Goal: Task Accomplishment & Management: Manage account settings

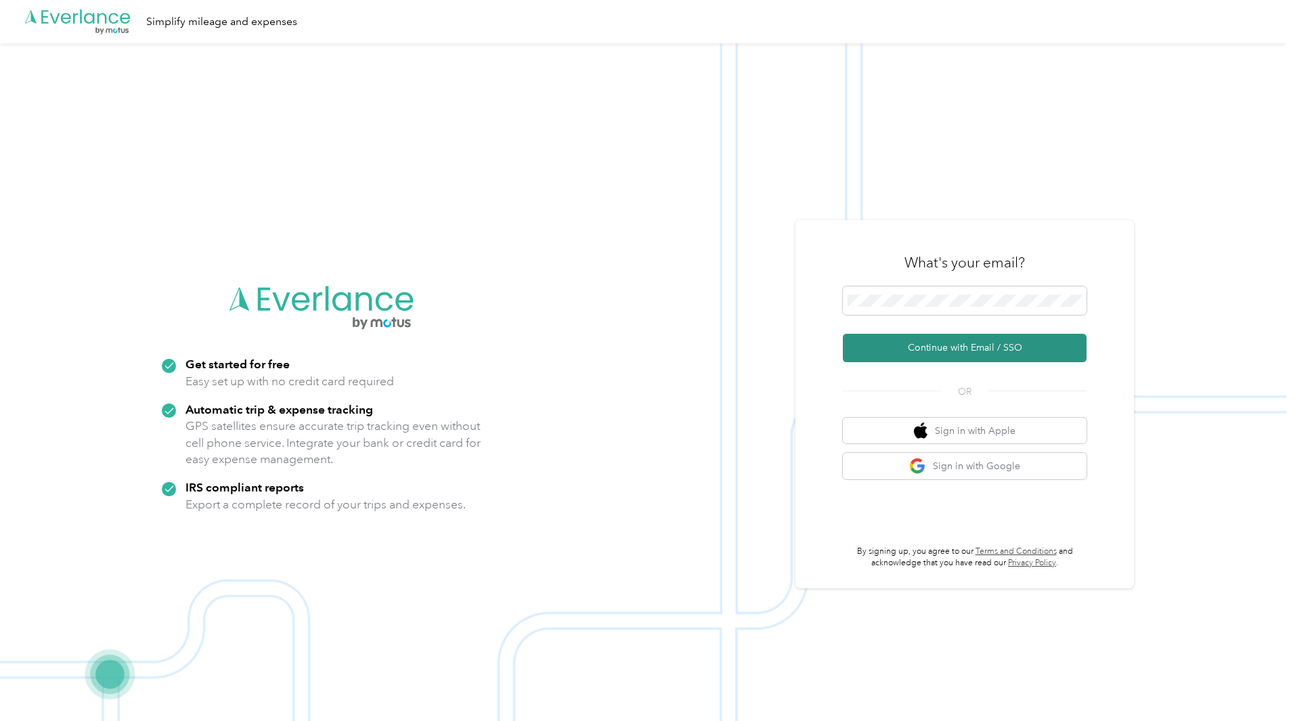
click at [969, 338] on button "Continue with Email / SSO" at bounding box center [965, 348] width 244 height 28
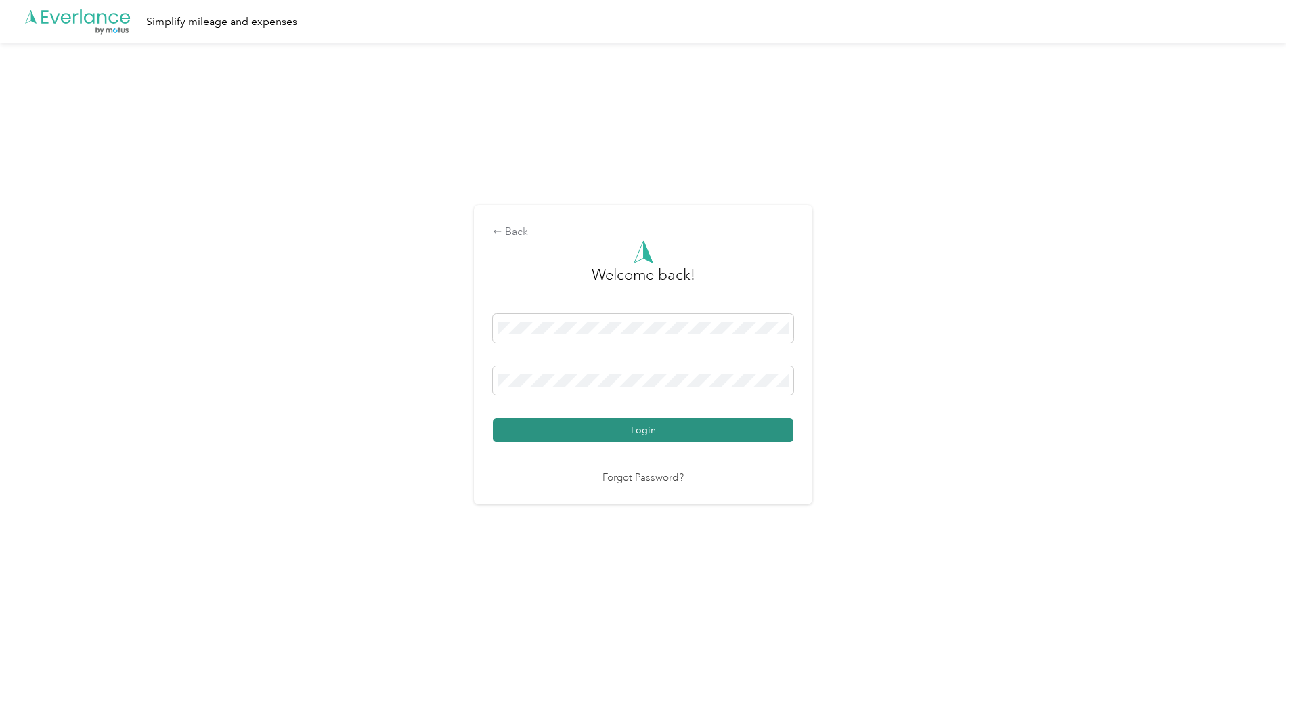
click at [574, 427] on button "Login" at bounding box center [643, 430] width 300 height 24
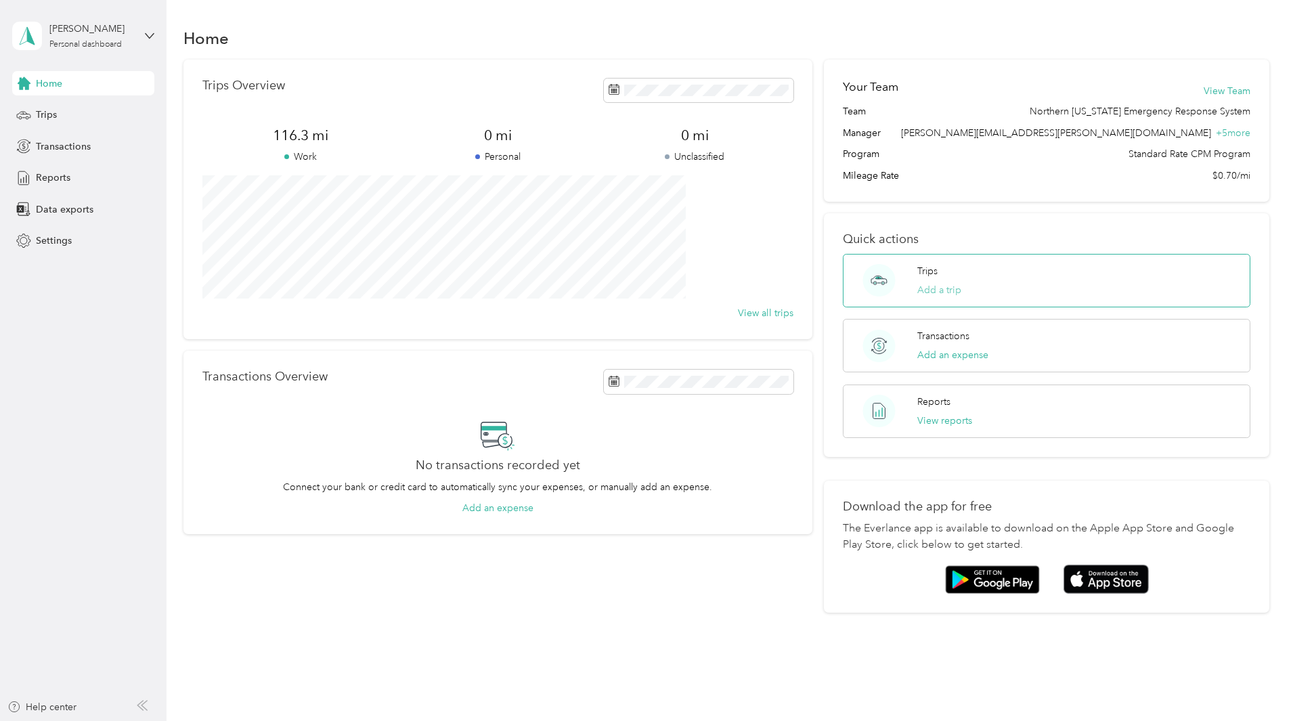
click at [921, 290] on button "Add a trip" at bounding box center [939, 290] width 44 height 14
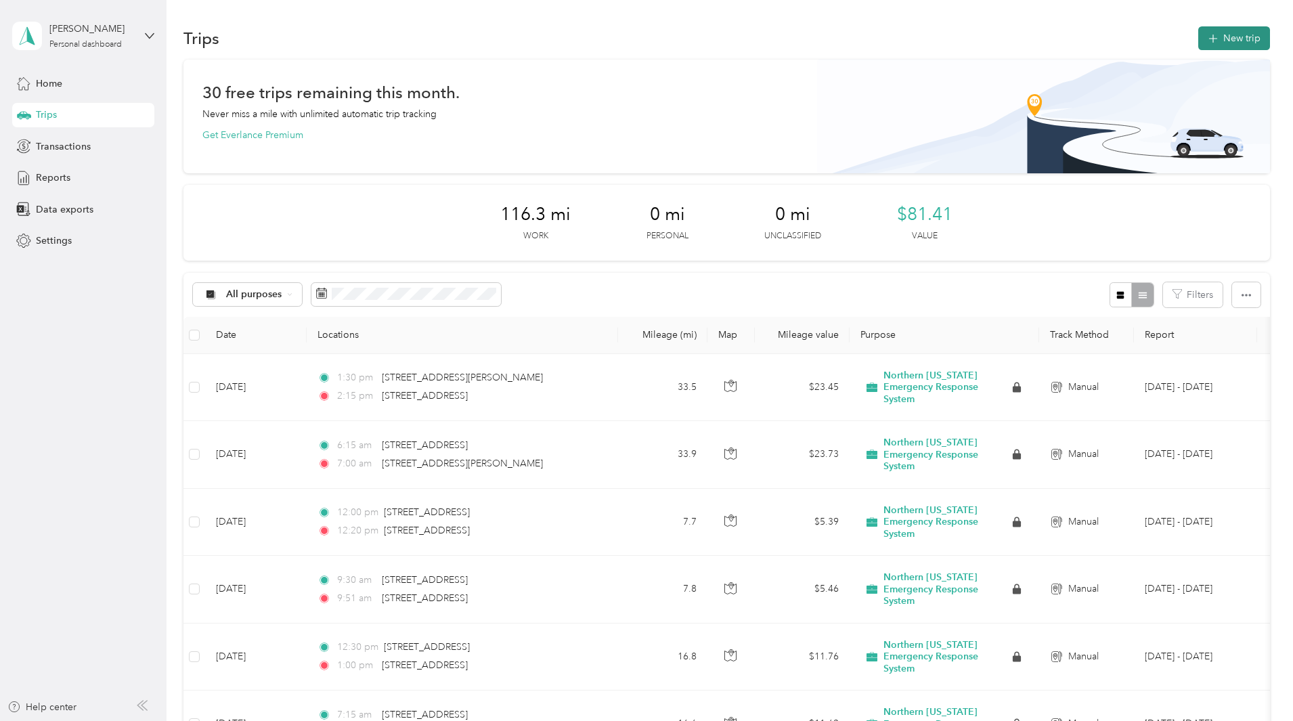
click at [1198, 35] on button "New trip" at bounding box center [1234, 38] width 72 height 24
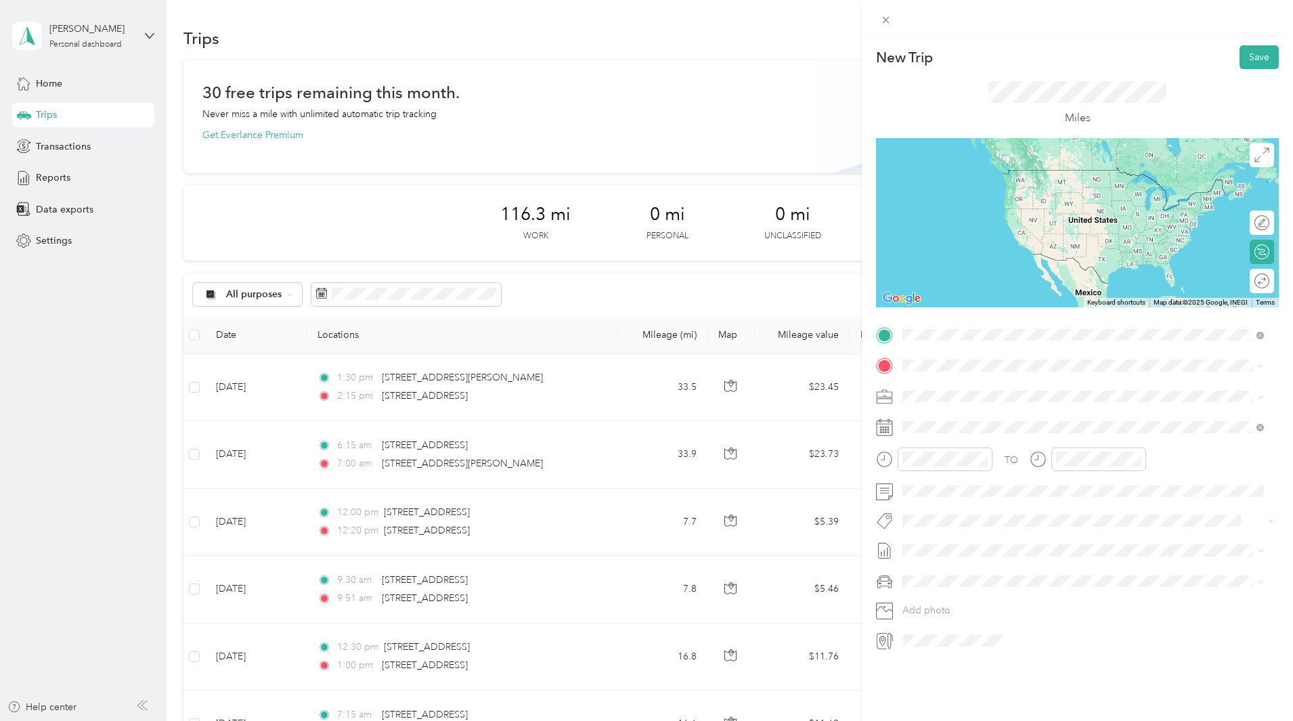
click at [942, 382] on span "[STREET_ADDRESS][US_STATE]" at bounding box center [995, 384] width 135 height 12
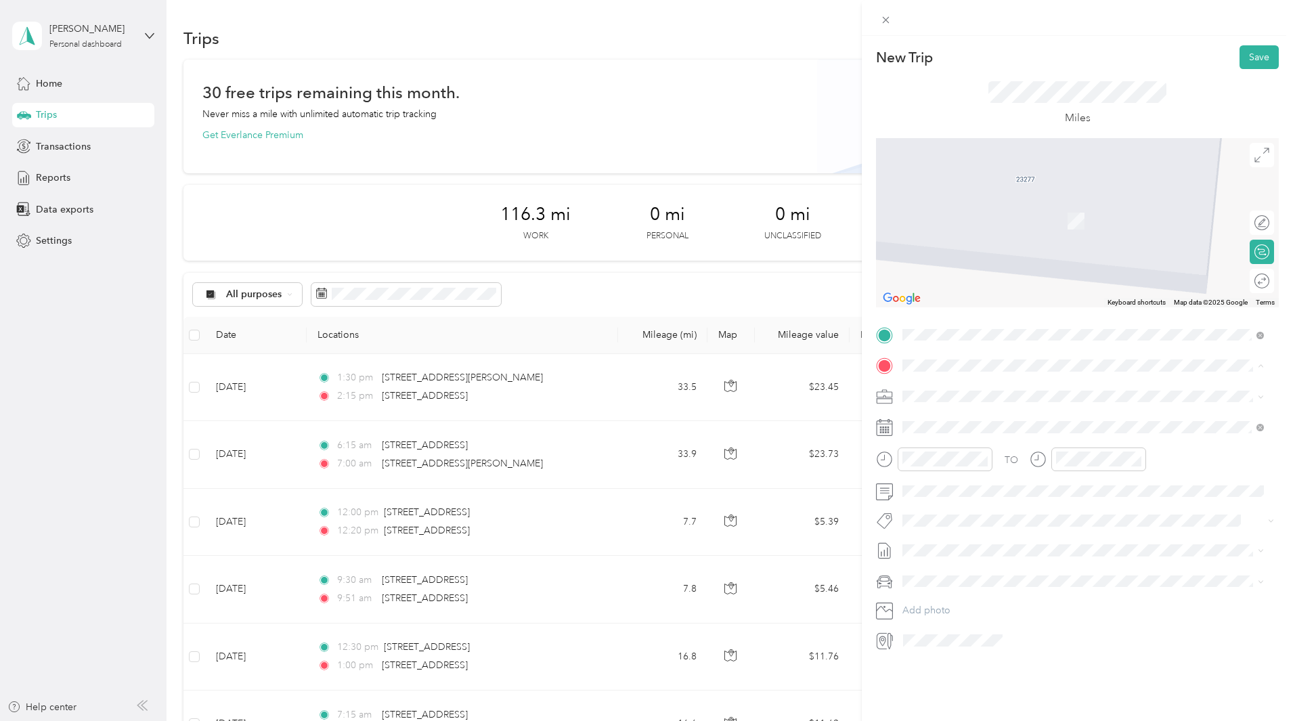
click at [1155, 221] on div at bounding box center [1077, 222] width 403 height 169
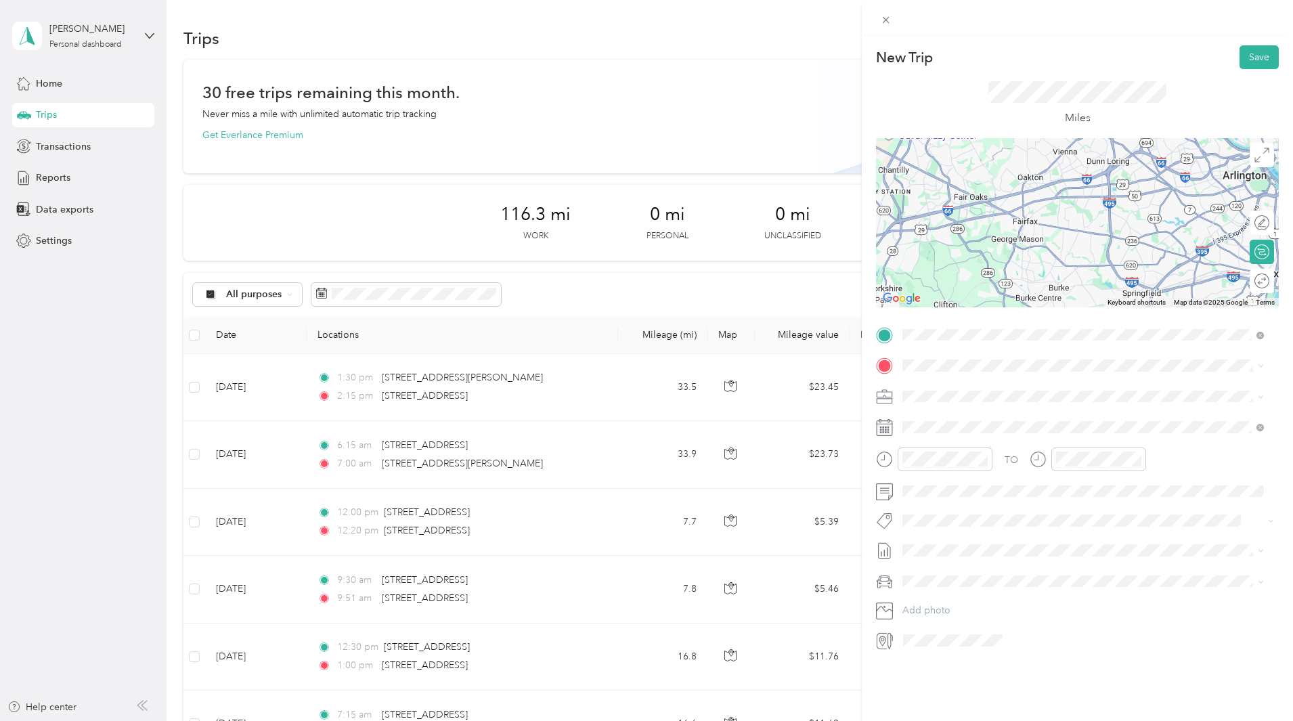
drag, startPoint x: 1209, startPoint y: 239, endPoint x: 838, endPoint y: 67, distance: 408.1
click at [838, 67] on div "New Trip Save This trip cannot be edited because it is either under review, app…" at bounding box center [646, 360] width 1293 height 721
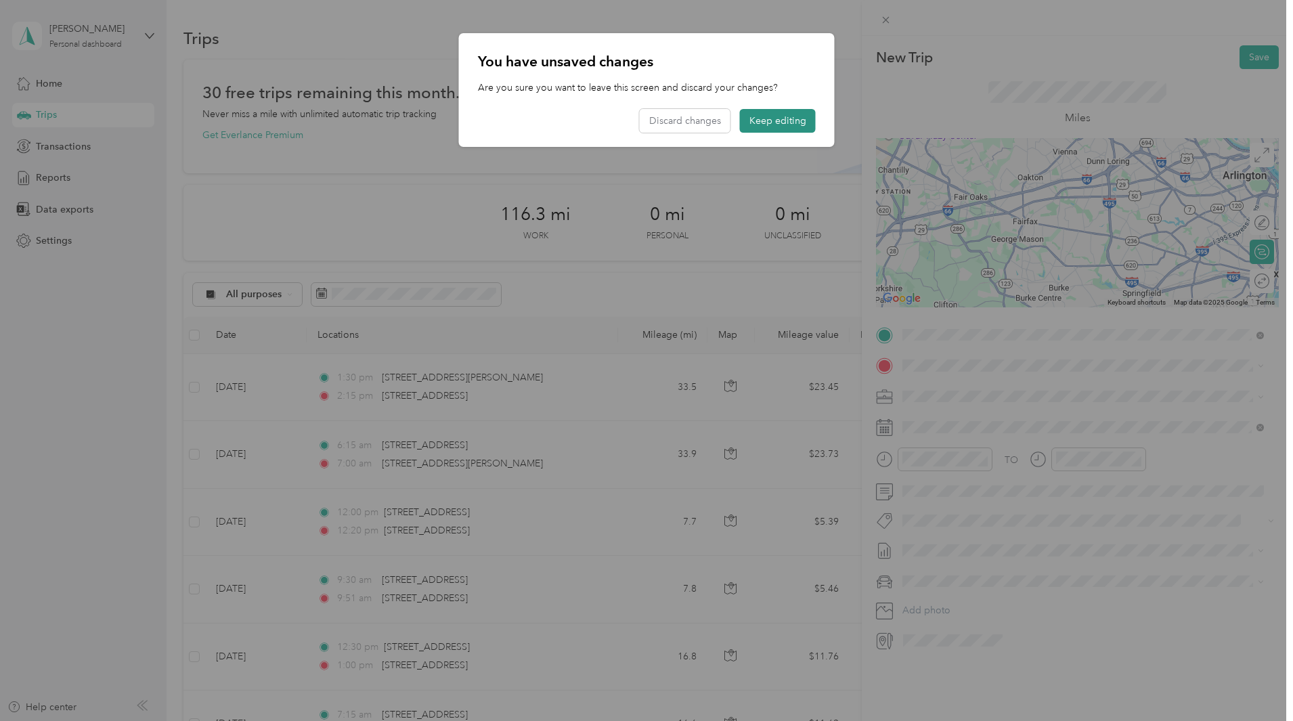
click at [759, 118] on button "Keep editing" at bounding box center [778, 121] width 76 height 24
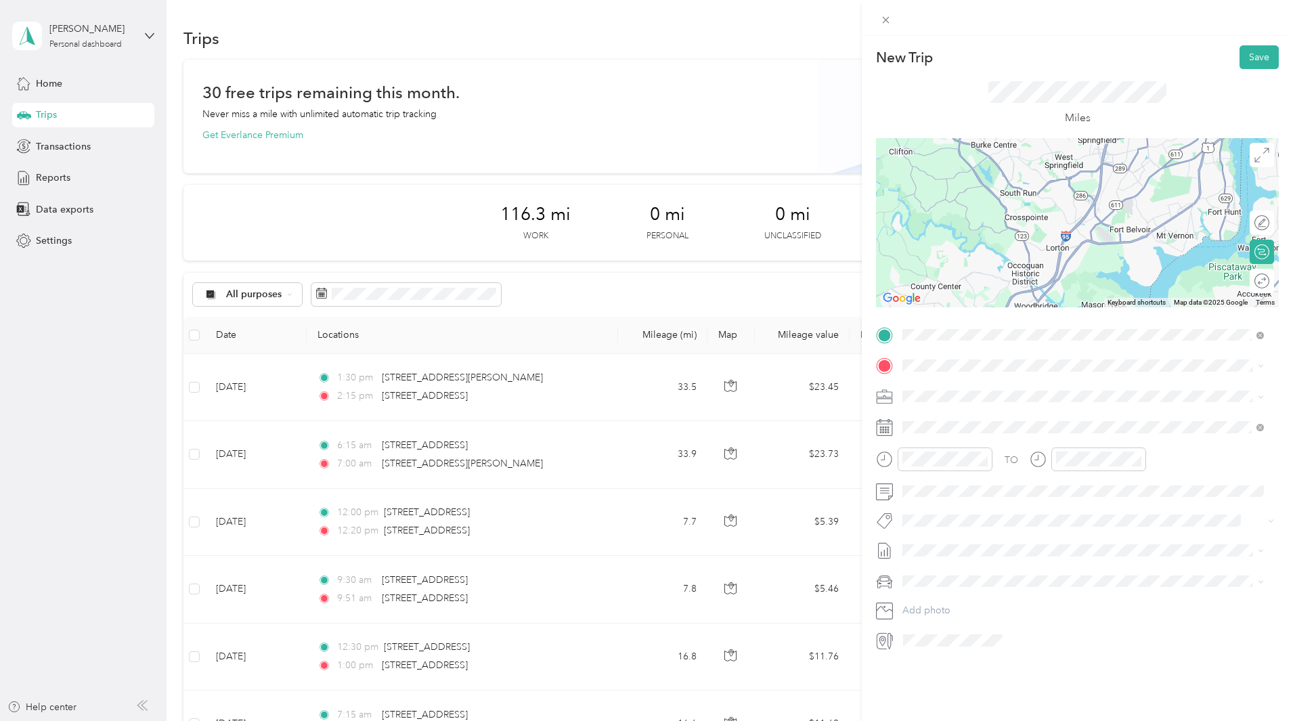
click at [1119, 95] on div "New Trip Save This trip cannot be edited because it is either under review, app…" at bounding box center [1077, 348] width 403 height 606
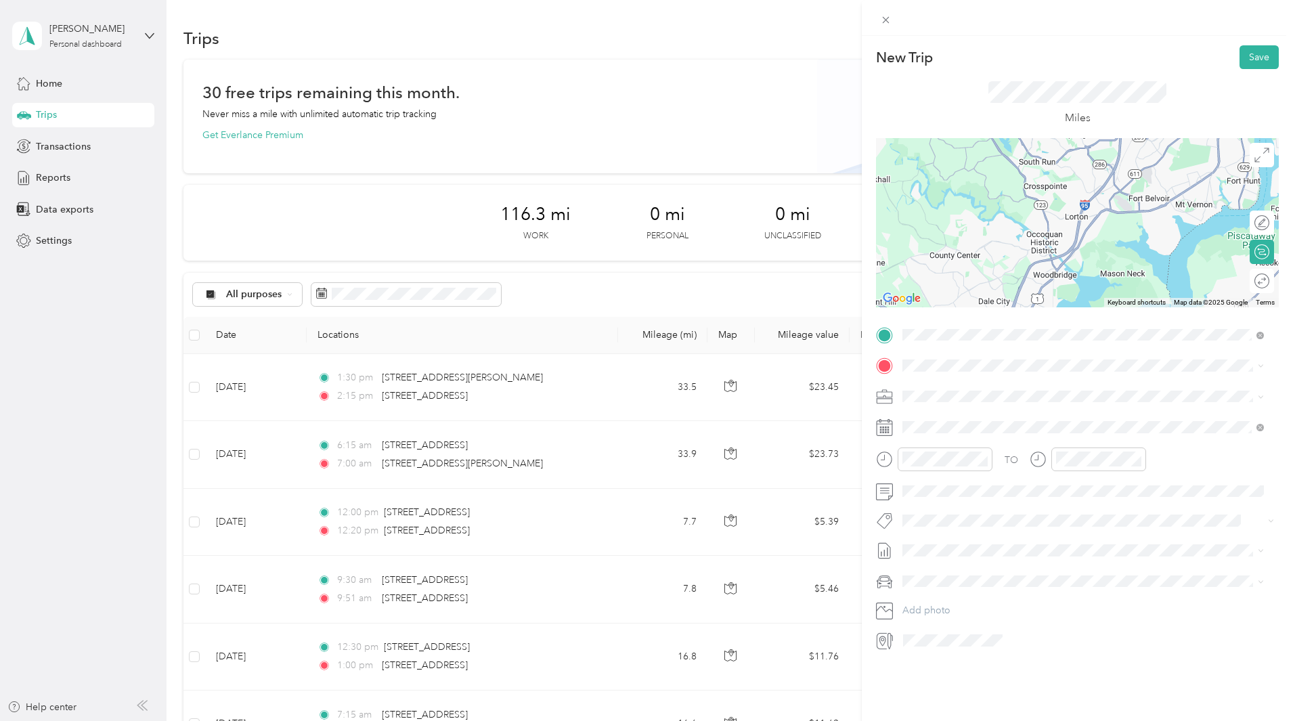
drag, startPoint x: 1106, startPoint y: 228, endPoint x: 1127, endPoint y: 202, distance: 32.8
click at [1127, 202] on div at bounding box center [1077, 222] width 403 height 169
click at [1086, 222] on div at bounding box center [1077, 222] width 403 height 169
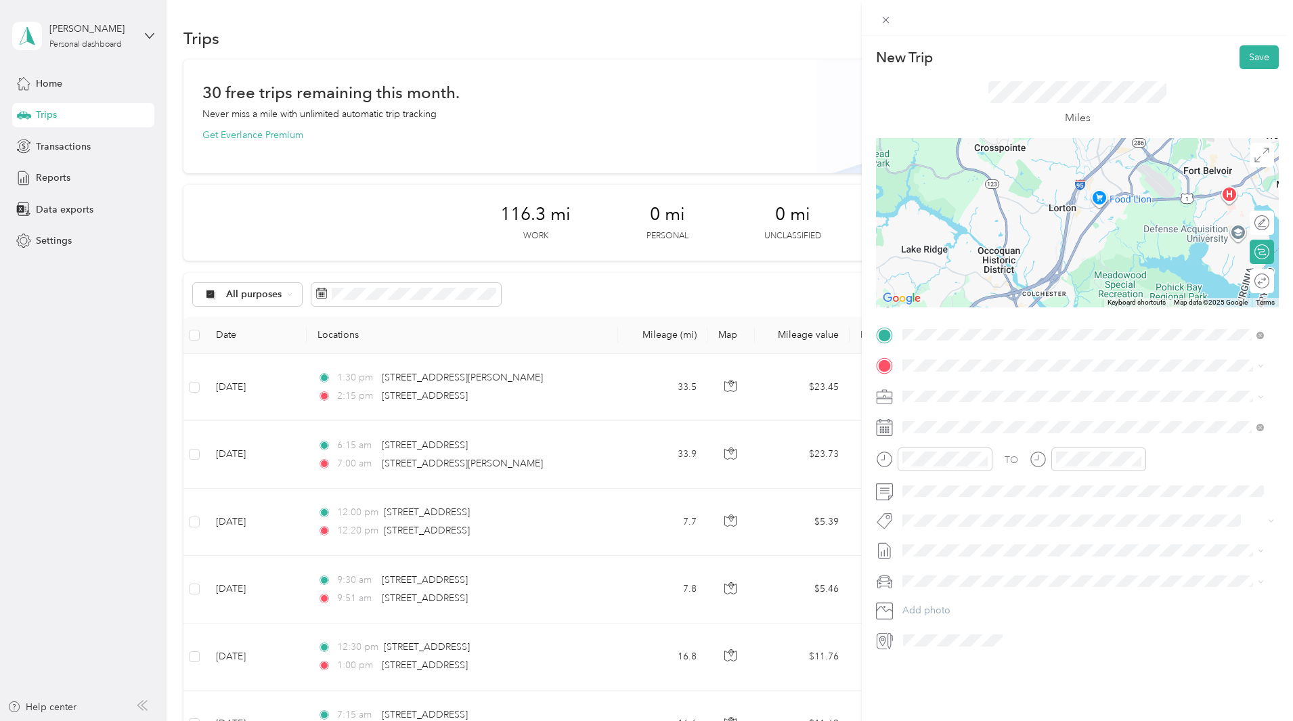
click at [1052, 214] on div at bounding box center [1077, 222] width 403 height 169
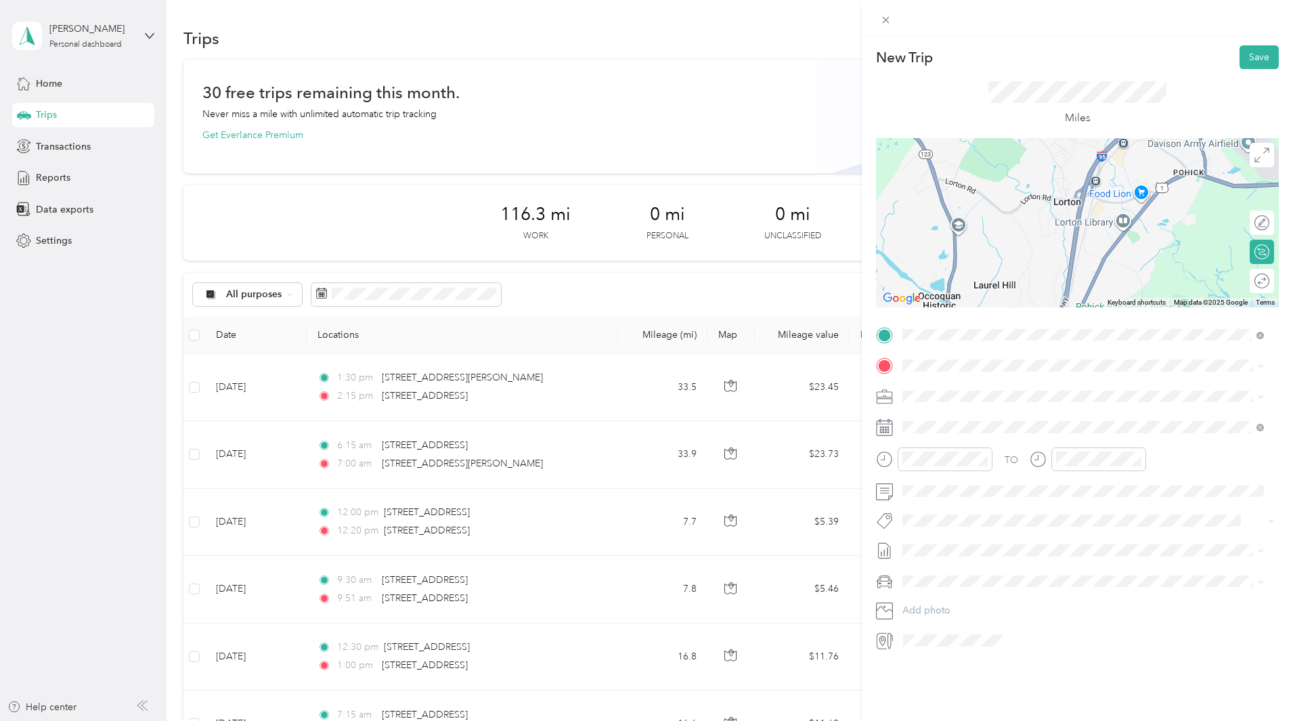
click at [1051, 198] on div at bounding box center [1077, 222] width 403 height 169
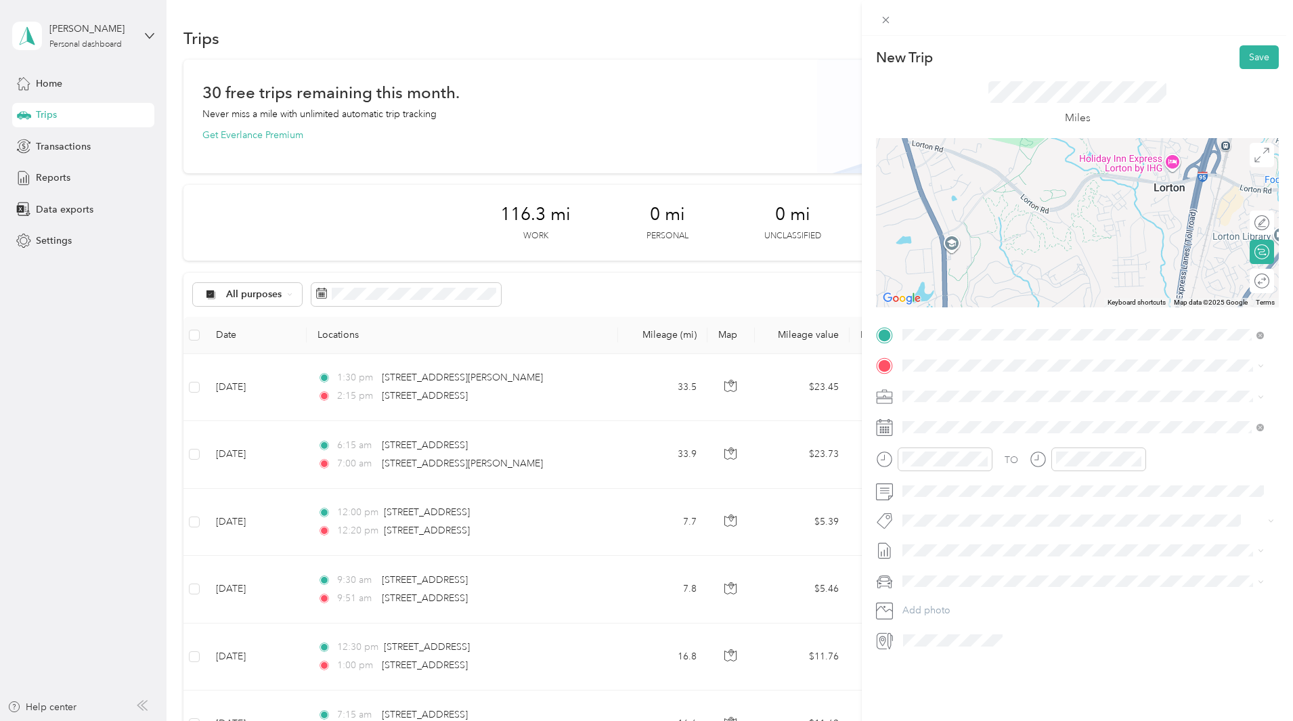
drag, startPoint x: 1058, startPoint y: 250, endPoint x: 1150, endPoint y: 231, distance: 94.0
click at [1150, 231] on div at bounding box center [1077, 222] width 403 height 169
click at [1002, 236] on div at bounding box center [1077, 222] width 403 height 169
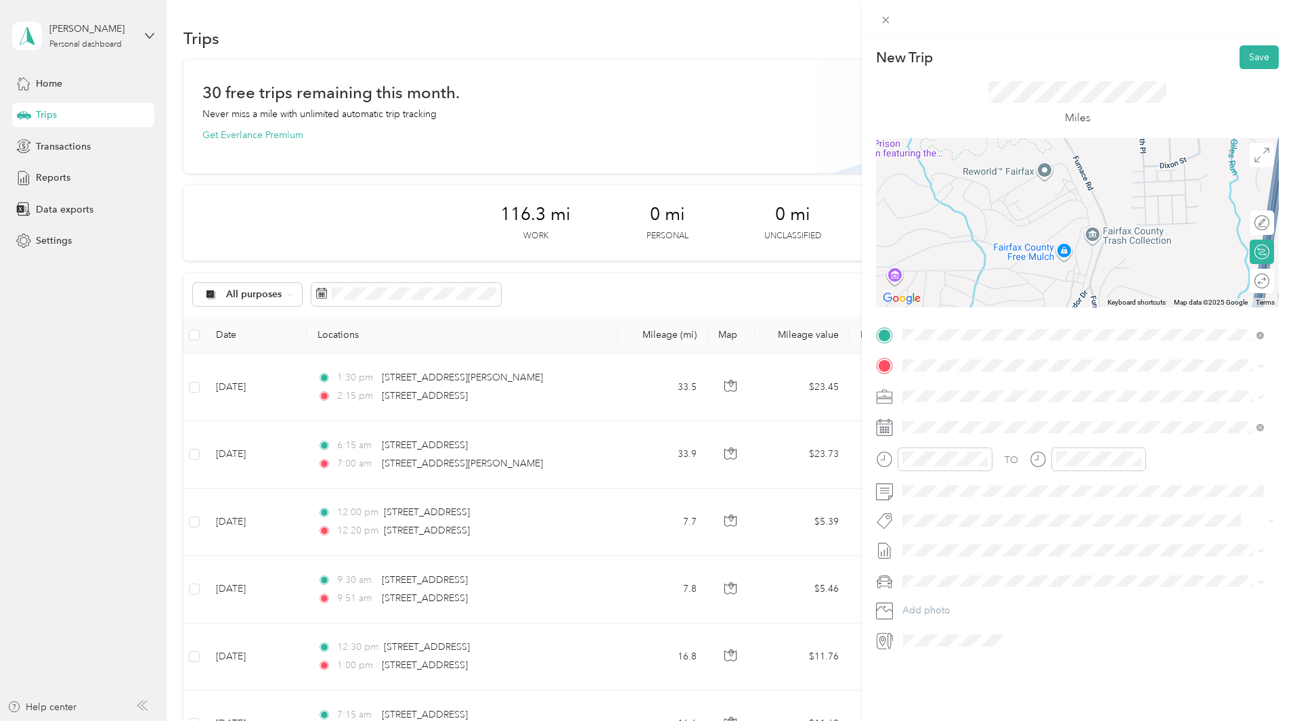
drag, startPoint x: 1062, startPoint y: 250, endPoint x: 977, endPoint y: 135, distance: 143.6
click at [977, 135] on div "New Trip Save This trip cannot be edited because it is either under review, app…" at bounding box center [1077, 348] width 403 height 606
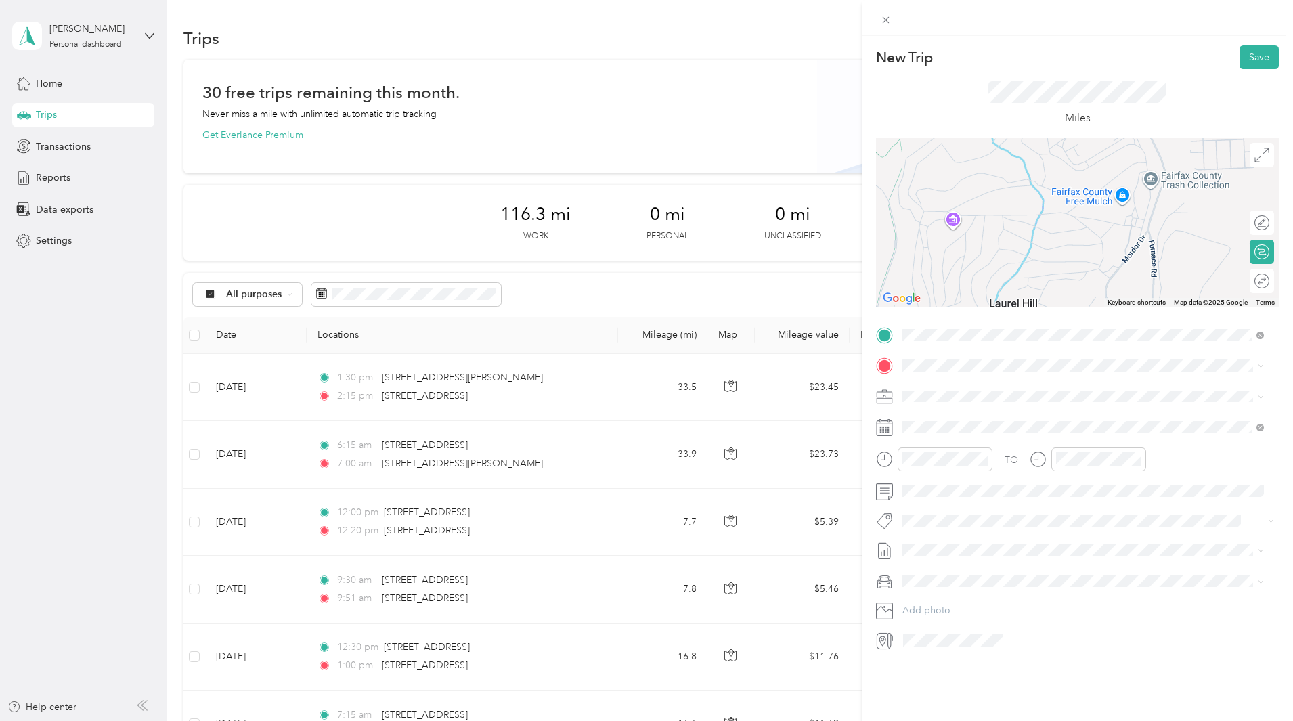
drag, startPoint x: 1034, startPoint y: 284, endPoint x: 1097, endPoint y: 227, distance: 84.8
click at [1097, 227] on div at bounding box center [1077, 222] width 403 height 169
click at [945, 218] on div at bounding box center [1077, 222] width 403 height 169
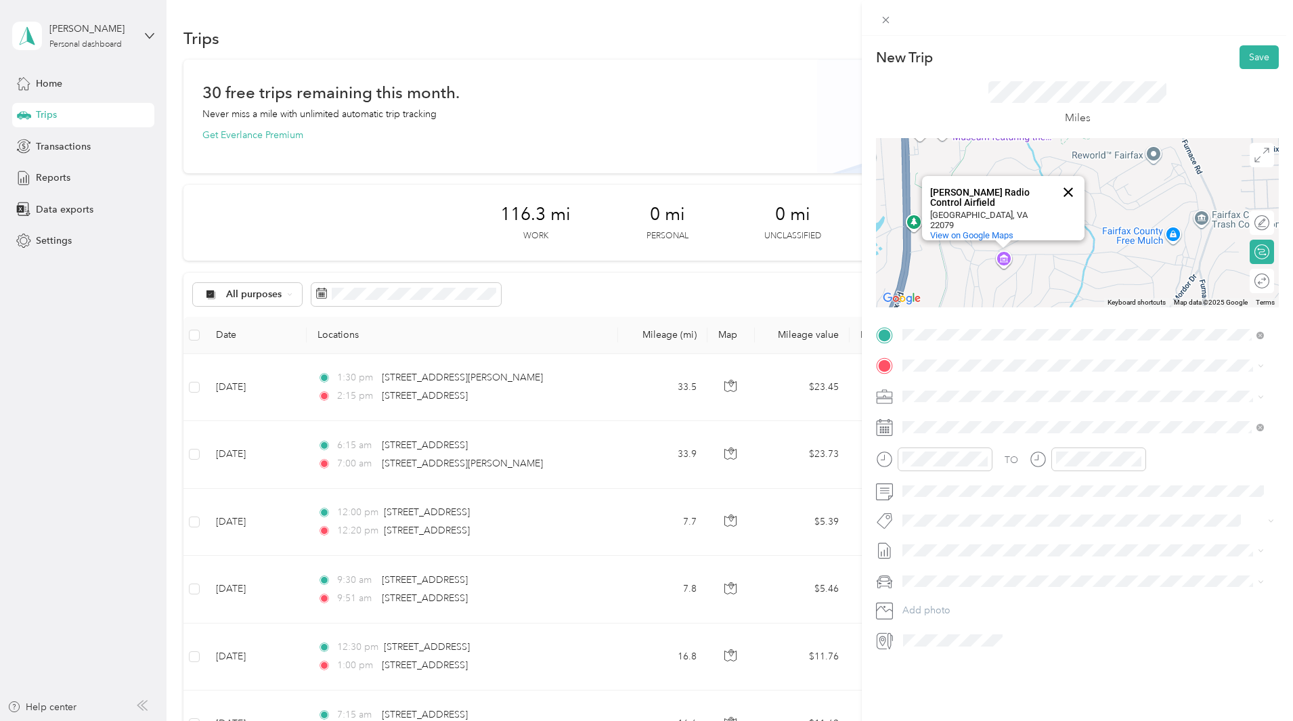
click at [1064, 188] on button "Close" at bounding box center [1068, 192] width 32 height 32
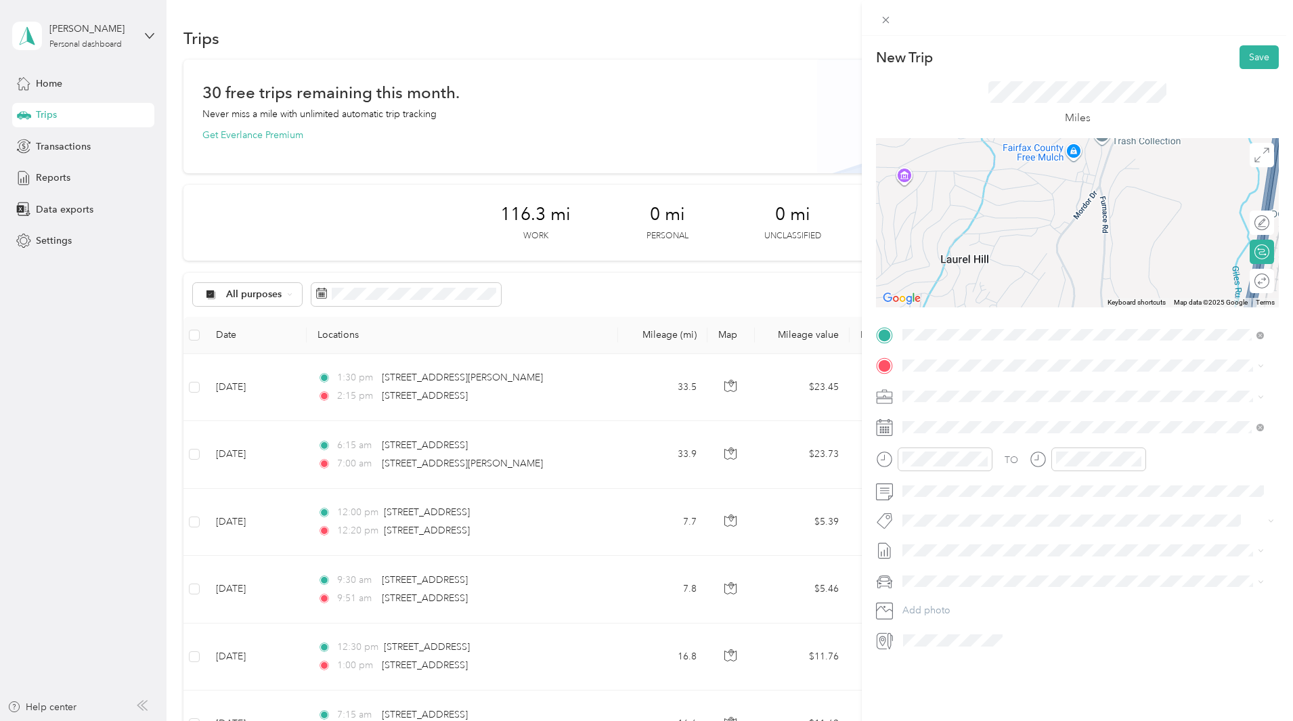
drag, startPoint x: 1155, startPoint y: 267, endPoint x: 1055, endPoint y: 181, distance: 132.0
click at [1055, 181] on div at bounding box center [1077, 222] width 403 height 169
click at [1029, 213] on div at bounding box center [1077, 222] width 403 height 169
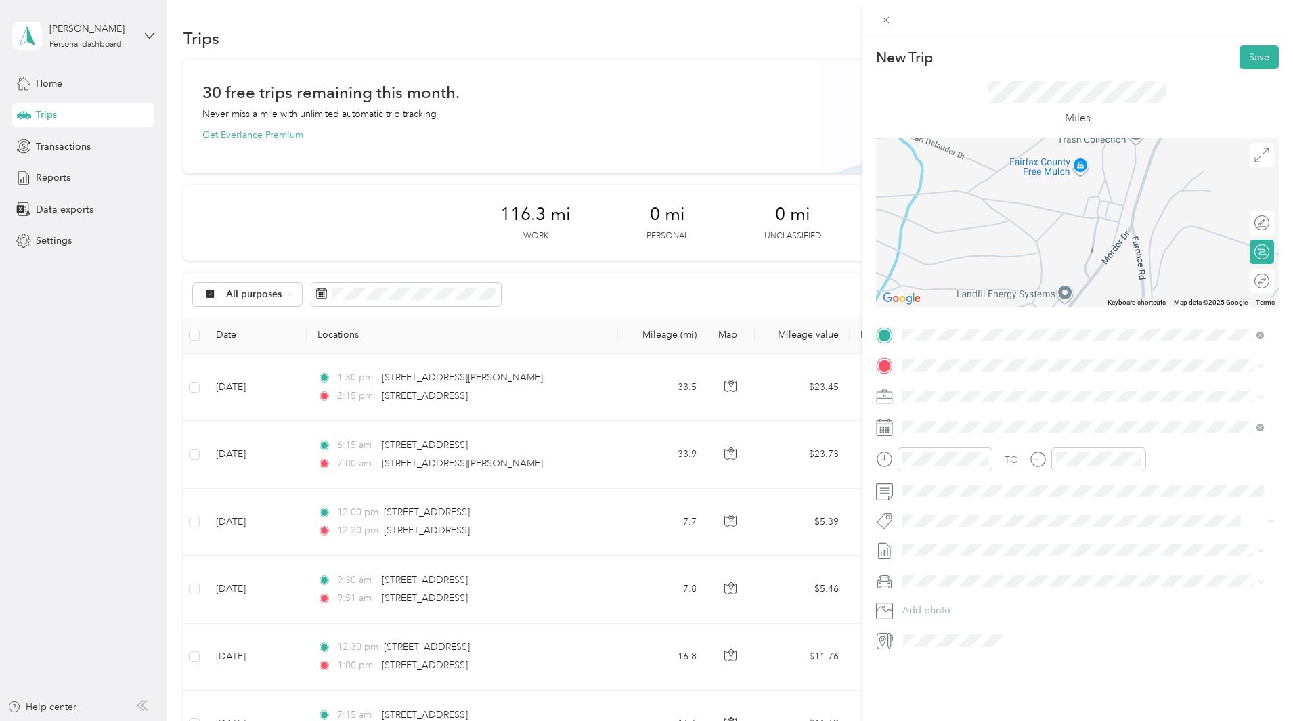
drag, startPoint x: 1053, startPoint y: 187, endPoint x: 1020, endPoint y: 256, distance: 76.6
click at [1020, 256] on div at bounding box center [1077, 222] width 403 height 169
click at [1021, 244] on div at bounding box center [1077, 222] width 403 height 169
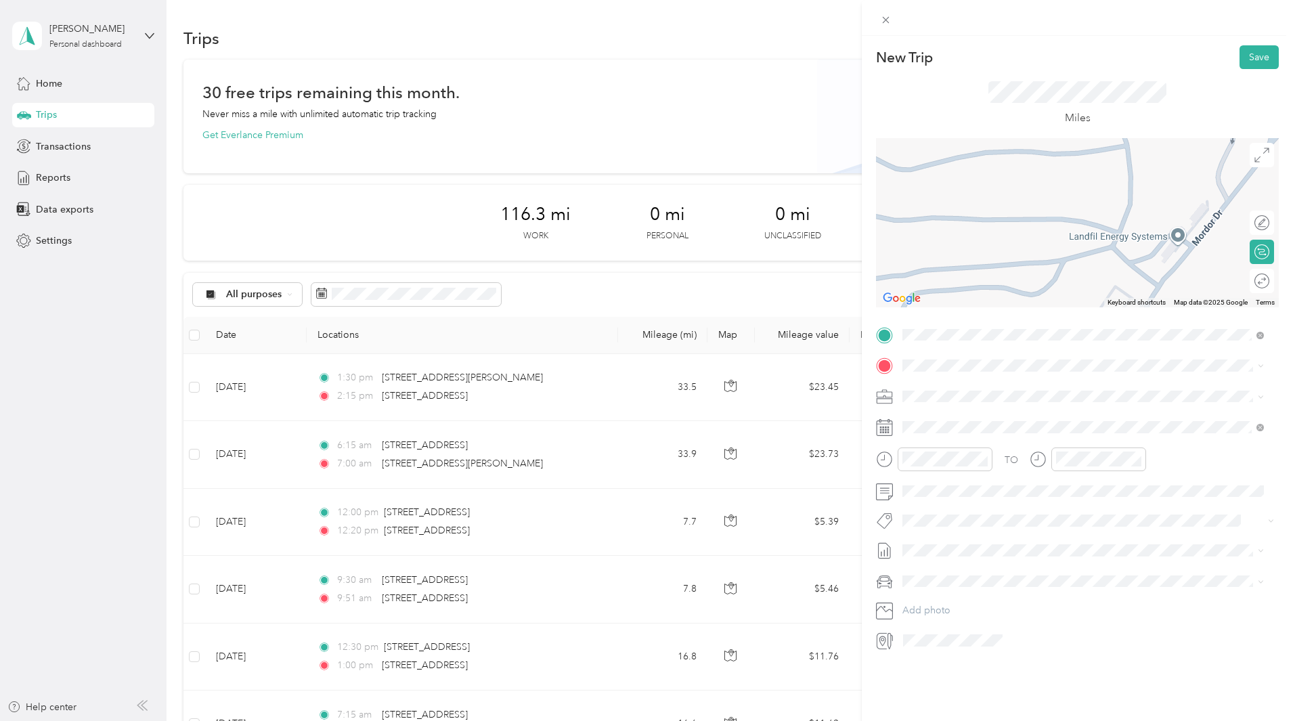
drag, startPoint x: 1097, startPoint y: 272, endPoint x: 1170, endPoint y: 155, distance: 138.0
click at [1170, 155] on div at bounding box center [1077, 222] width 403 height 169
click at [1048, 223] on div at bounding box center [1077, 222] width 403 height 169
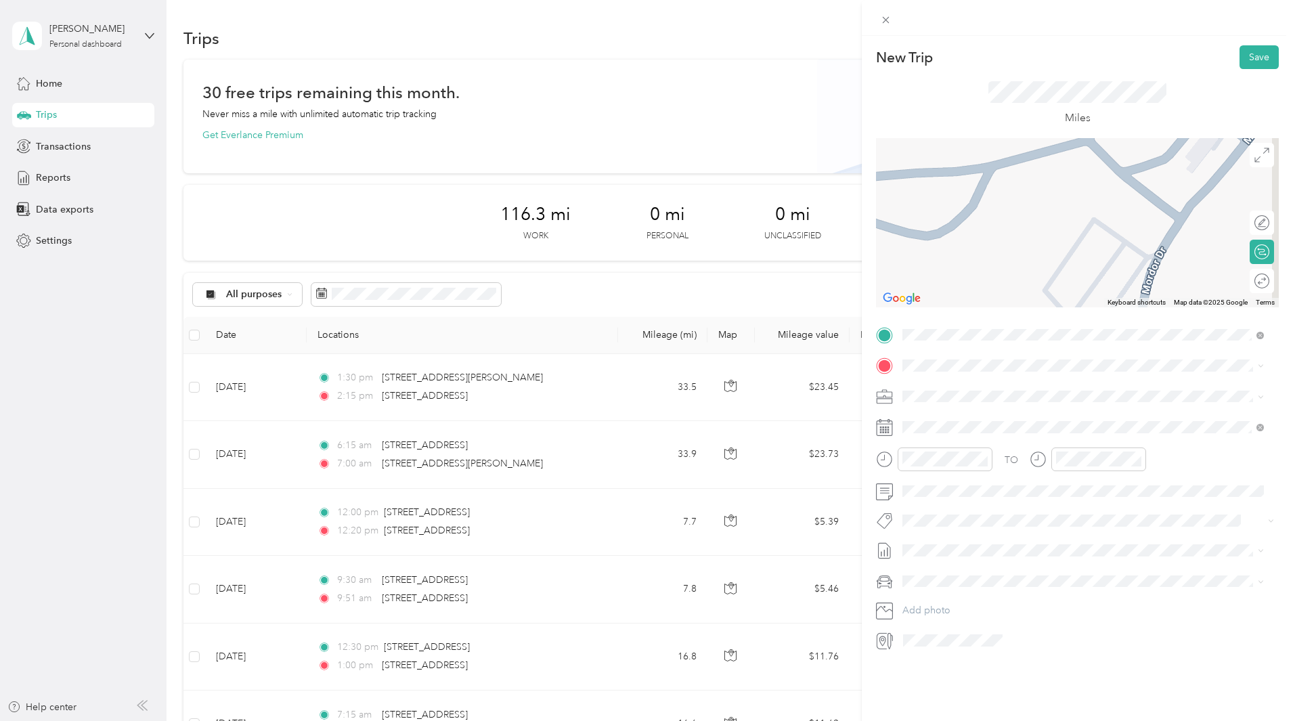
drag, startPoint x: 1077, startPoint y: 263, endPoint x: 991, endPoint y: 120, distance: 167.0
click at [991, 120] on div "New Trip Save This trip cannot be edited because it is either under review, app…" at bounding box center [1077, 348] width 403 height 606
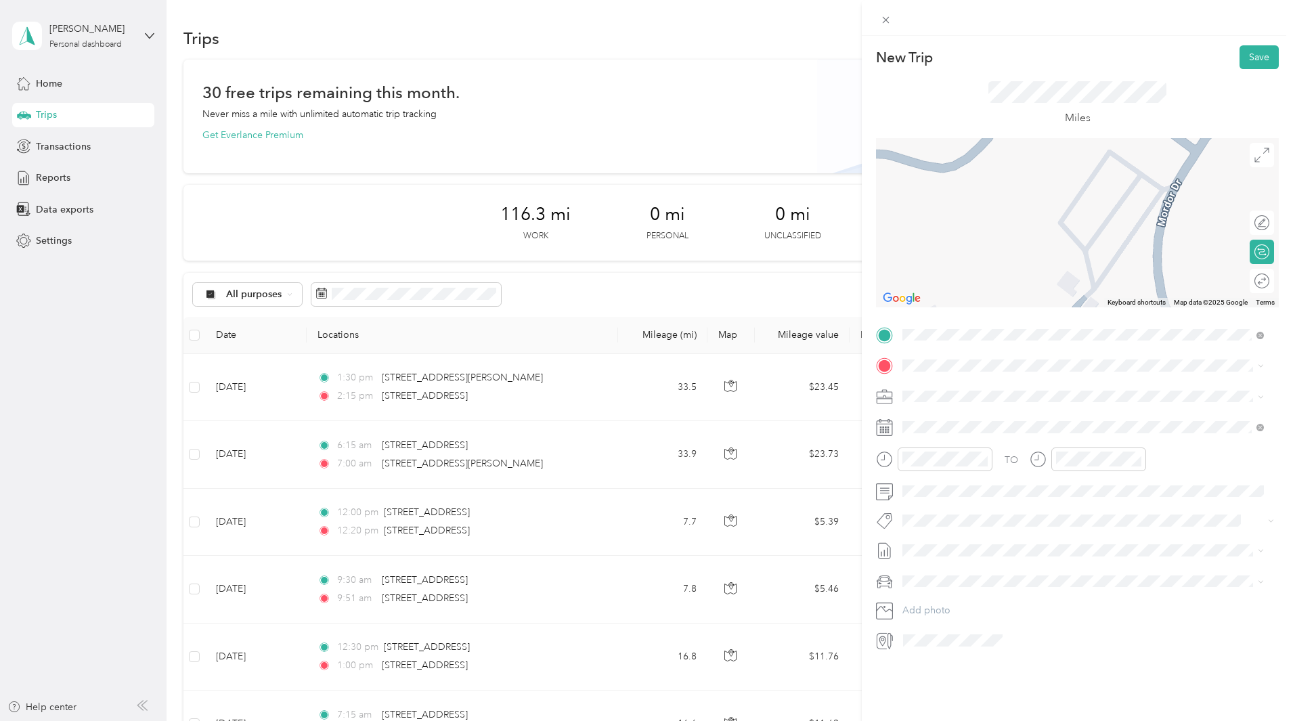
drag, startPoint x: 1033, startPoint y: 270, endPoint x: 1051, endPoint y: 209, distance: 63.6
click at [1051, 209] on div at bounding box center [1077, 222] width 403 height 169
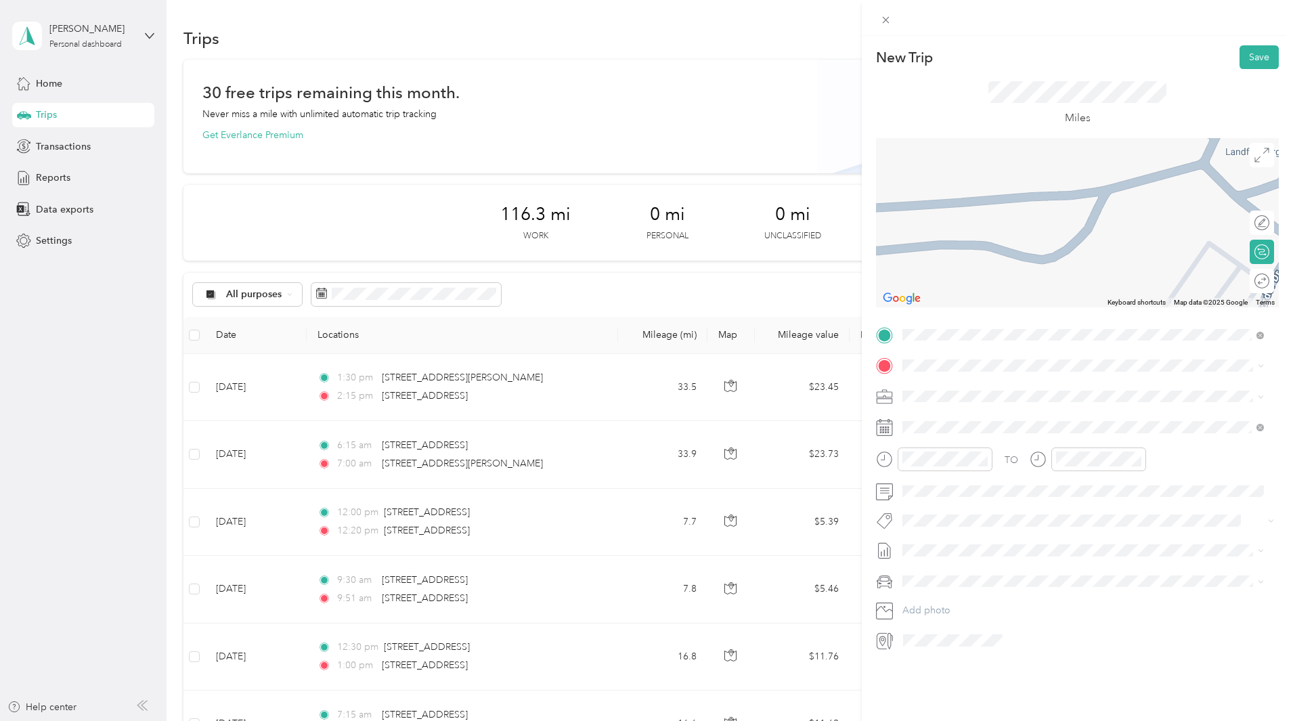
drag, startPoint x: 1047, startPoint y: 188, endPoint x: 1148, endPoint y: 280, distance: 136.5
click at [1148, 280] on div at bounding box center [1077, 222] width 403 height 169
click at [1101, 229] on div at bounding box center [1077, 222] width 403 height 169
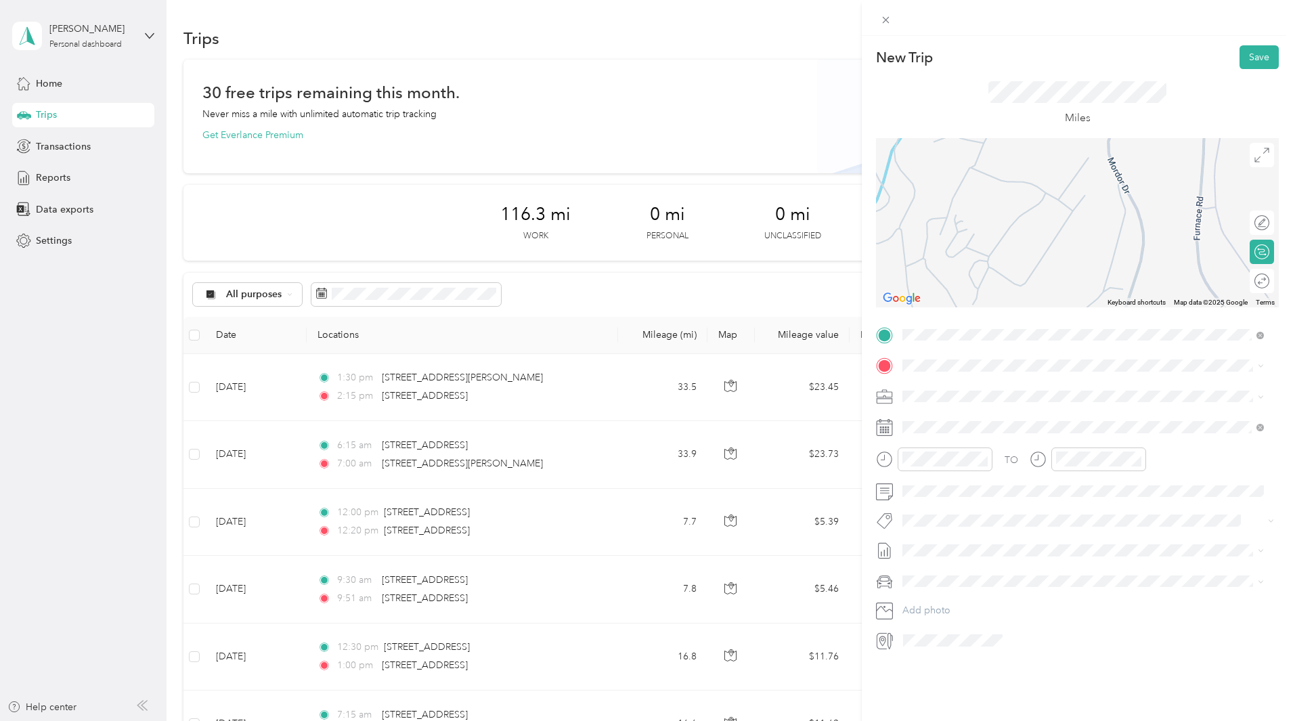
drag, startPoint x: 996, startPoint y: 230, endPoint x: 1025, endPoint y: 130, distance: 104.1
click at [1025, 130] on div "New Trip Save This trip cannot be edited because it is either under review, app…" at bounding box center [1077, 348] width 403 height 606
click at [1018, 189] on div at bounding box center [1077, 222] width 403 height 169
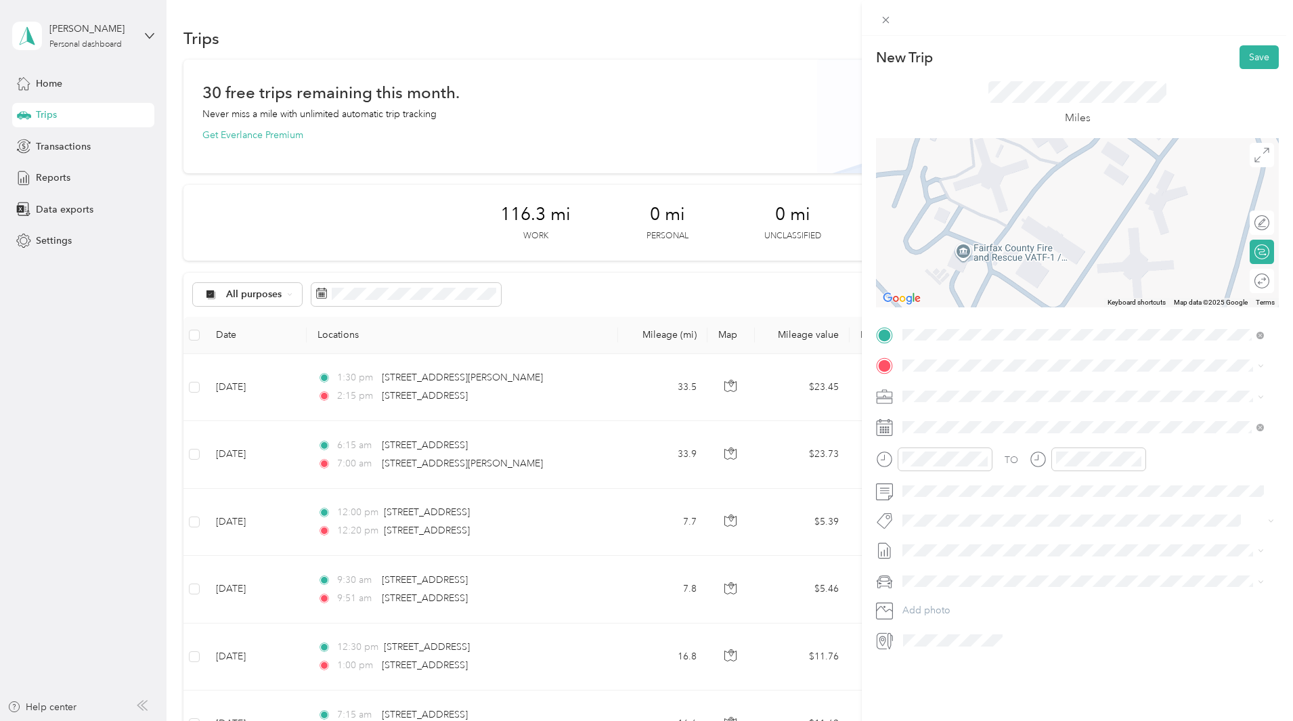
drag, startPoint x: 1031, startPoint y: 263, endPoint x: 1056, endPoint y: 210, distance: 59.3
click at [1056, 210] on div at bounding box center [1077, 222] width 403 height 169
click at [958, 252] on div at bounding box center [1077, 222] width 403 height 169
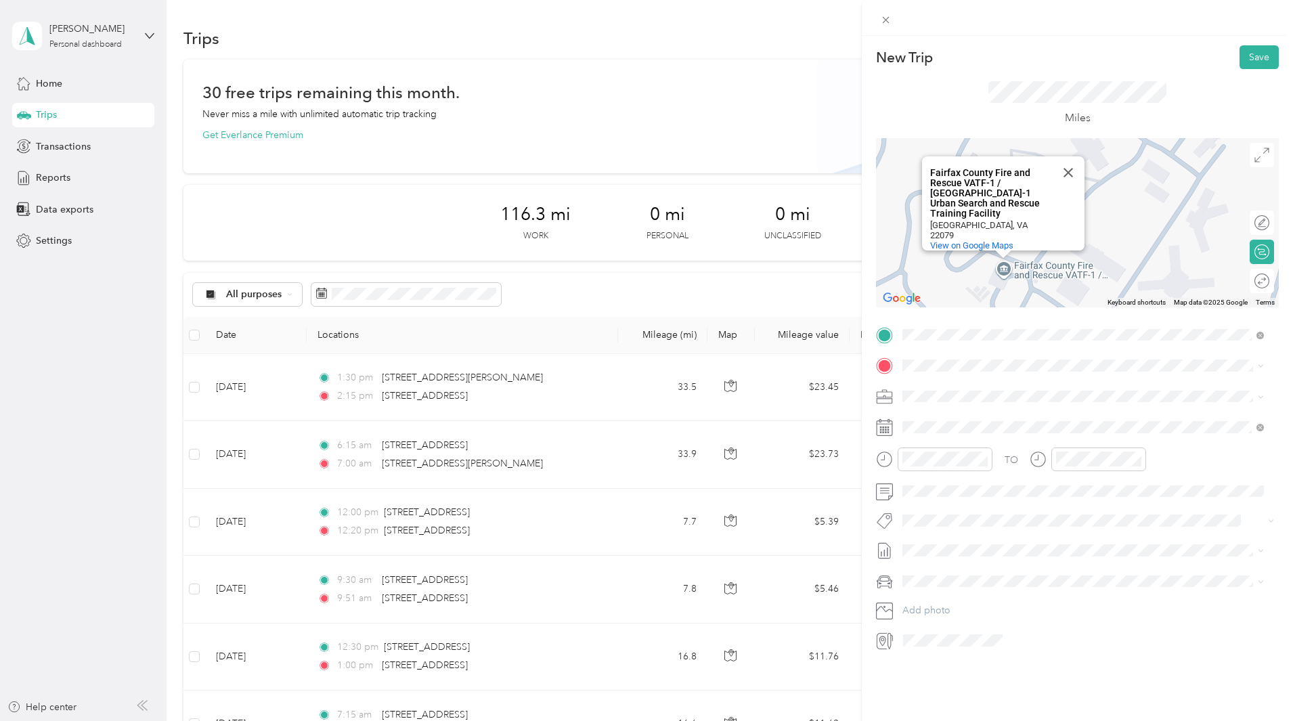
click at [975, 207] on div "Fairfax County Fire and Rescue VATF-1 / [GEOGRAPHIC_DATA]-1 Urban Search and Re…" at bounding box center [991, 193] width 122 height 51
click at [1006, 273] on div "Fairfax County Fire and Rescue VATF-1 / [GEOGRAPHIC_DATA]-1 Urban Search and Re…" at bounding box center [1077, 222] width 403 height 169
drag, startPoint x: 1012, startPoint y: 212, endPoint x: 920, endPoint y: 181, distance: 96.5
click at [922, 181] on div "Fairfax County Fire and Rescue VATF-1 / [GEOGRAPHIC_DATA]-1 Urban Search and Re…" at bounding box center [1003, 203] width 162 height 94
copy div "Fairfax County Fire and Rescue VATF-1 / [GEOGRAPHIC_DATA]-1 Urban Search and Re…"
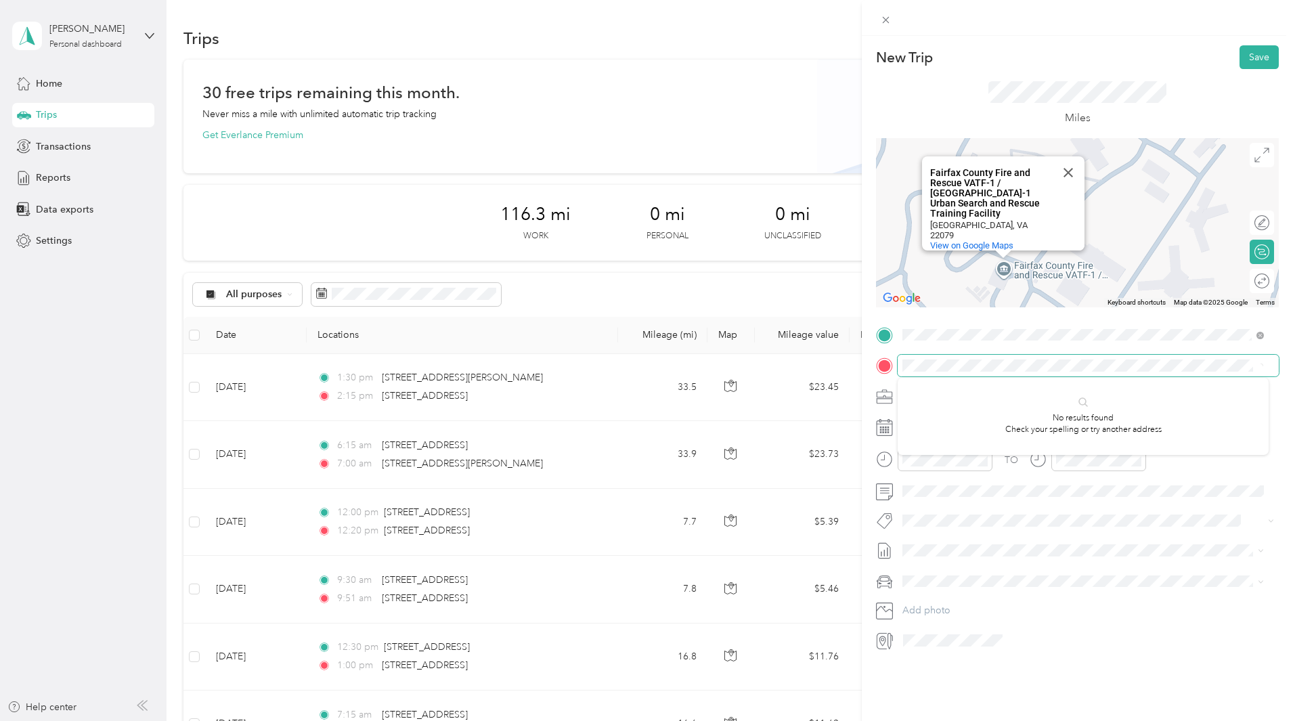
scroll to position [0, 106]
click at [987, 414] on span "Lorton [US_STATE] 22079, [GEOGRAPHIC_DATA]" at bounding box center [1019, 417] width 182 height 24
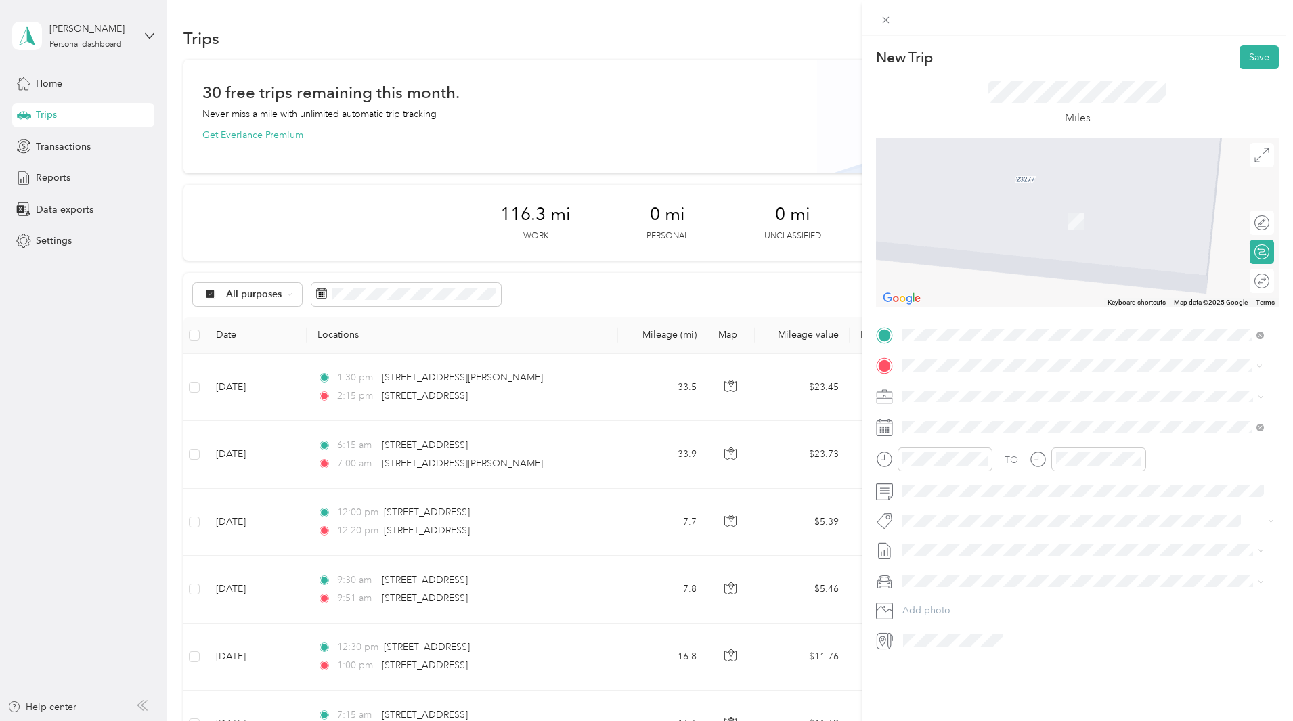
click at [1073, 420] on span "[GEOGRAPHIC_DATA][US_STATE], [GEOGRAPHIC_DATA]" at bounding box center [1053, 414] width 250 height 12
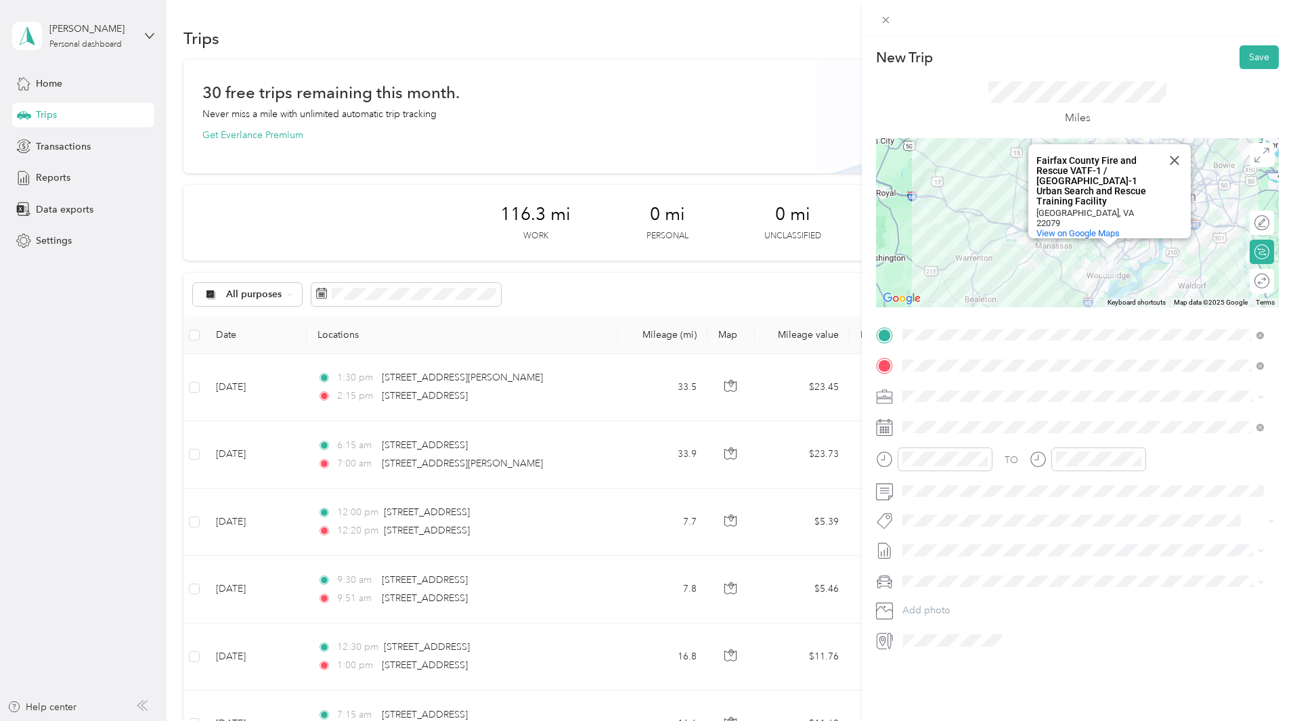
click at [884, 425] on icon at bounding box center [884, 427] width 17 height 17
click at [1000, 608] on div "25" at bounding box center [1000, 614] width 18 height 17
click at [916, 522] on div "06" at bounding box center [916, 521] width 32 height 19
click at [1024, 456] on div "TO" at bounding box center [1077, 463] width 403 height 33
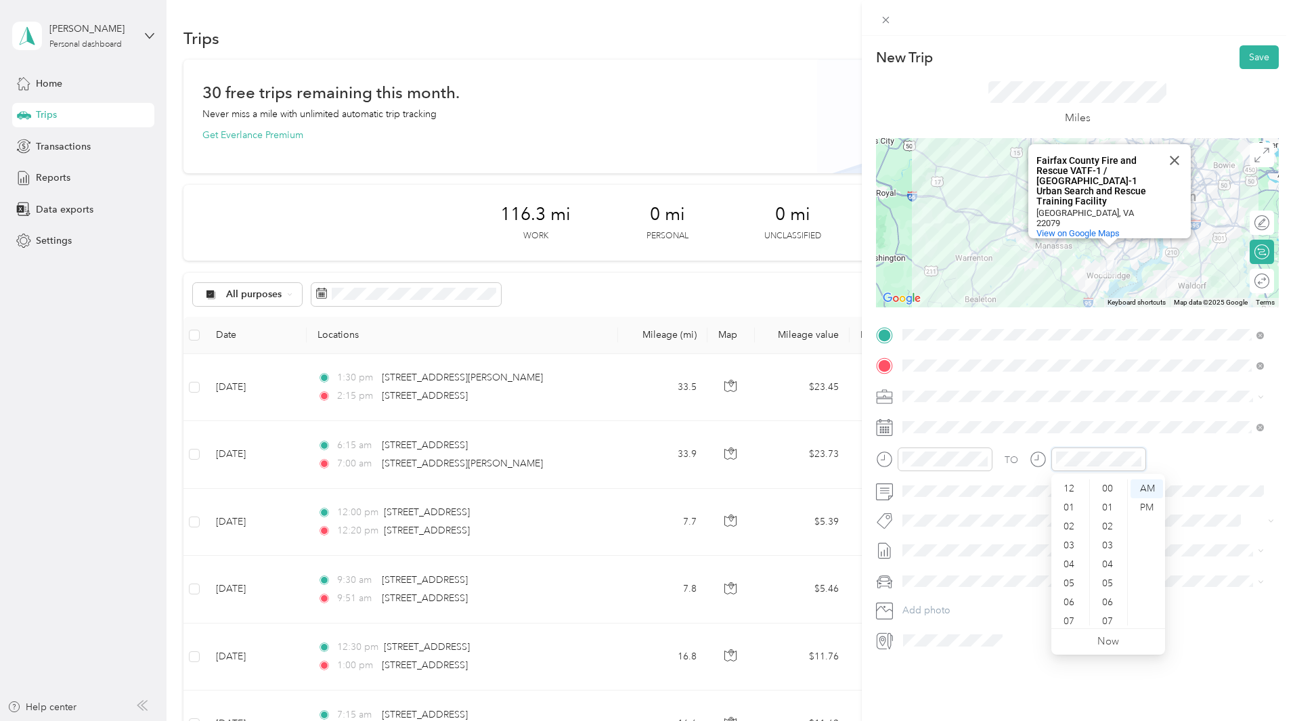
scroll to position [81, 0]
click at [1144, 487] on div "AM" at bounding box center [1146, 488] width 32 height 19
click at [1143, 484] on div "AM" at bounding box center [1146, 488] width 32 height 19
click at [1070, 537] on div "07" at bounding box center [1070, 540] width 32 height 19
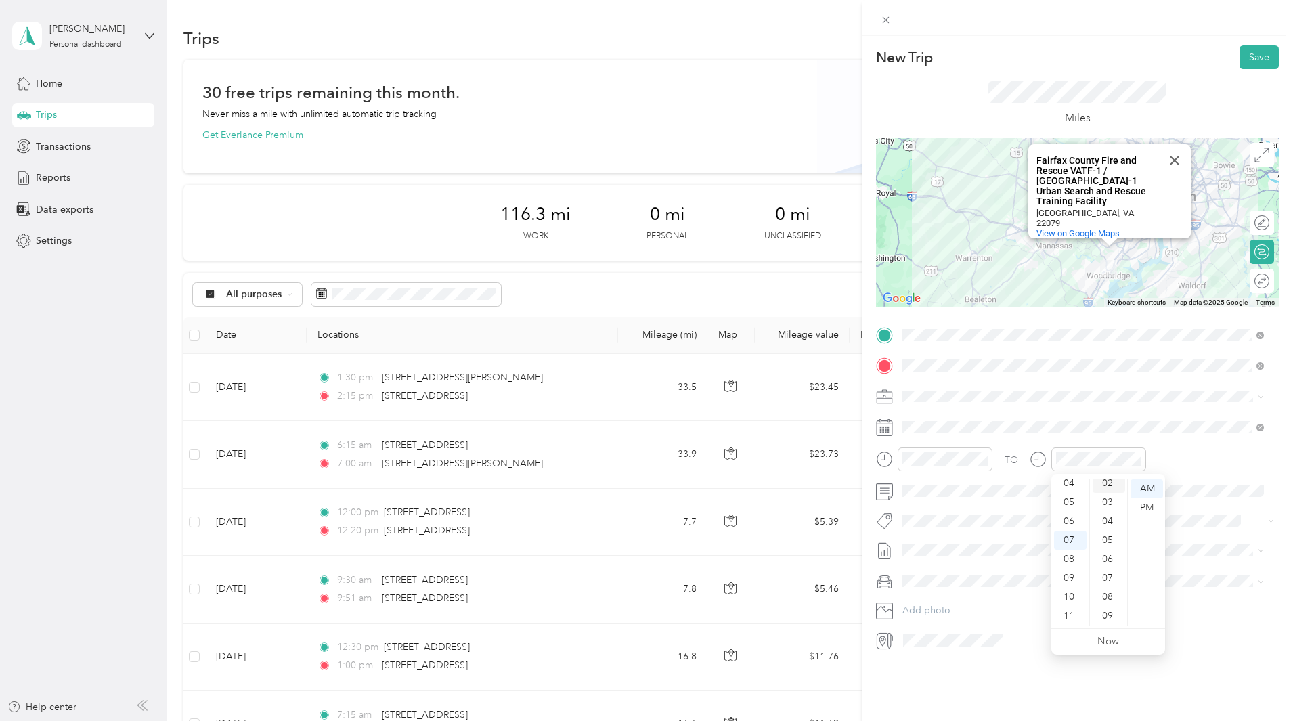
click at [1108, 485] on div "02" at bounding box center [1108, 483] width 32 height 19
click at [1142, 484] on div "AM" at bounding box center [1146, 488] width 32 height 19
click at [1182, 482] on span at bounding box center [1087, 491] width 381 height 22
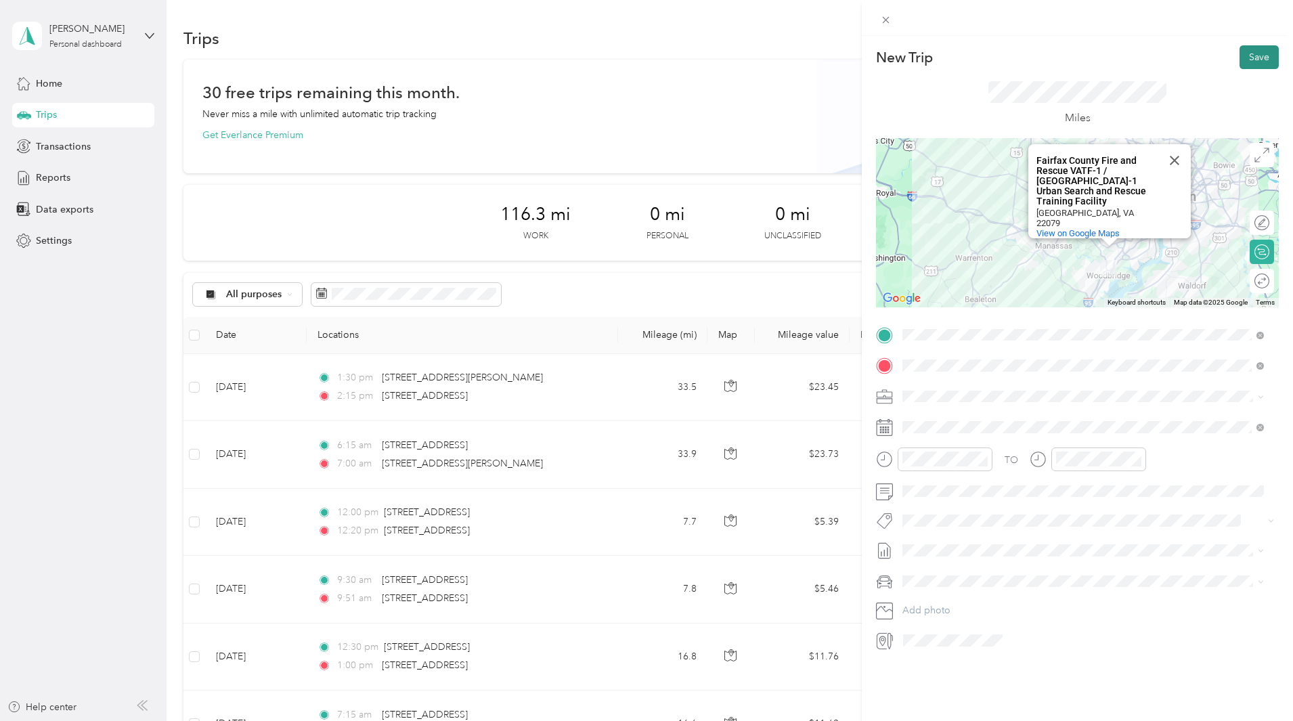
click at [1249, 61] on button "Save" at bounding box center [1258, 57] width 39 height 24
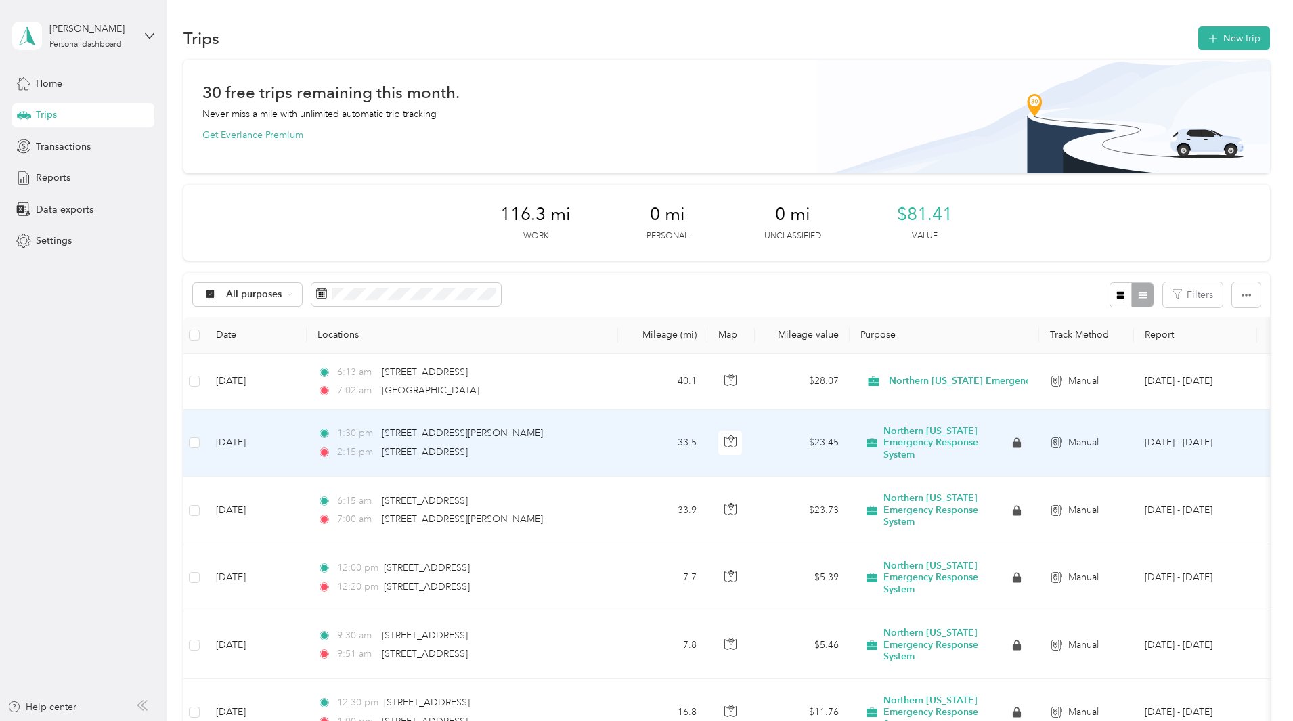
click at [602, 434] on div "1:30 pm [STREET_ADDRESS][PERSON_NAME]" at bounding box center [459, 433] width 284 height 15
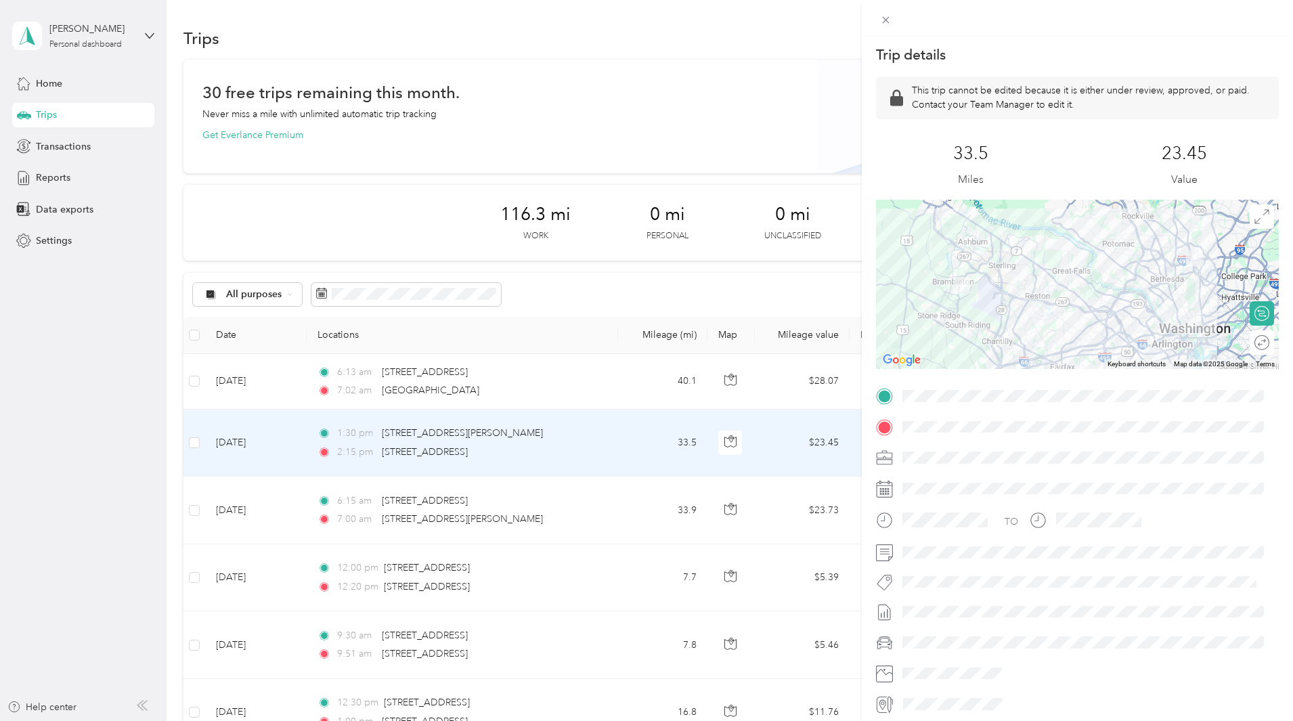
scroll to position [53, 0]
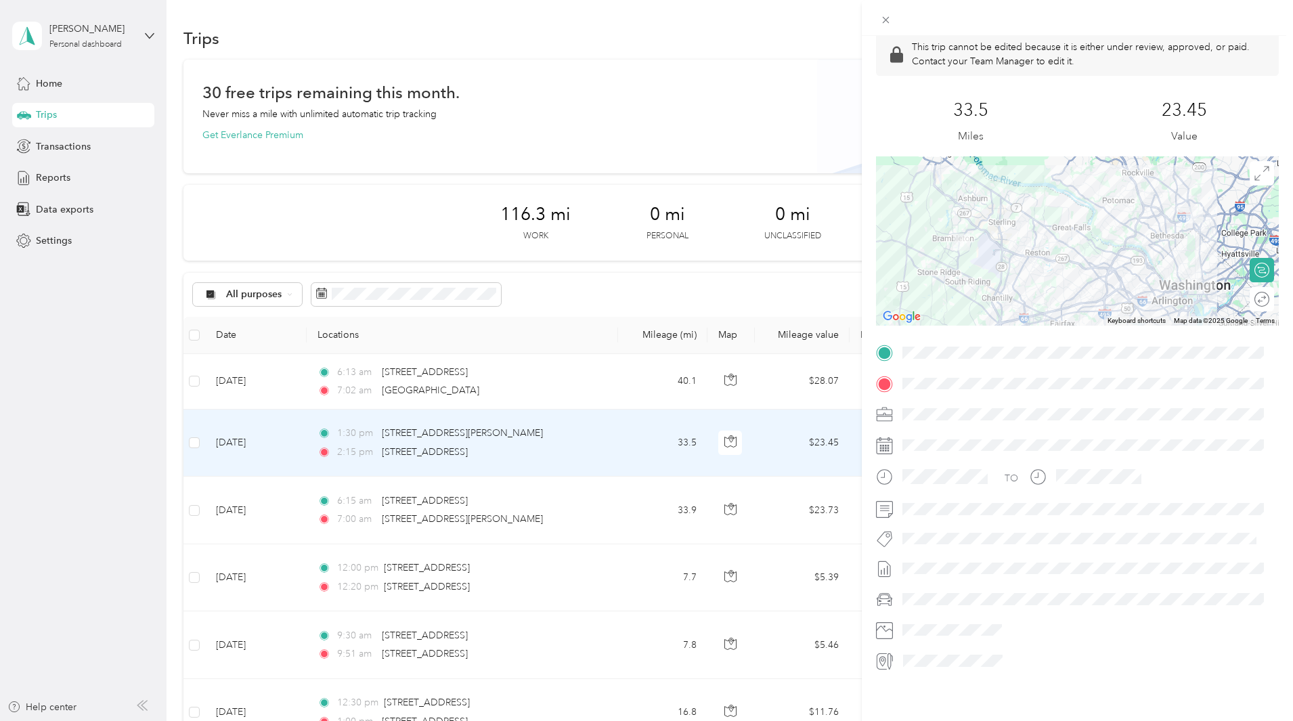
click at [660, 381] on div "Trip details This trip cannot be edited because it is either under review, appr…" at bounding box center [646, 360] width 1293 height 721
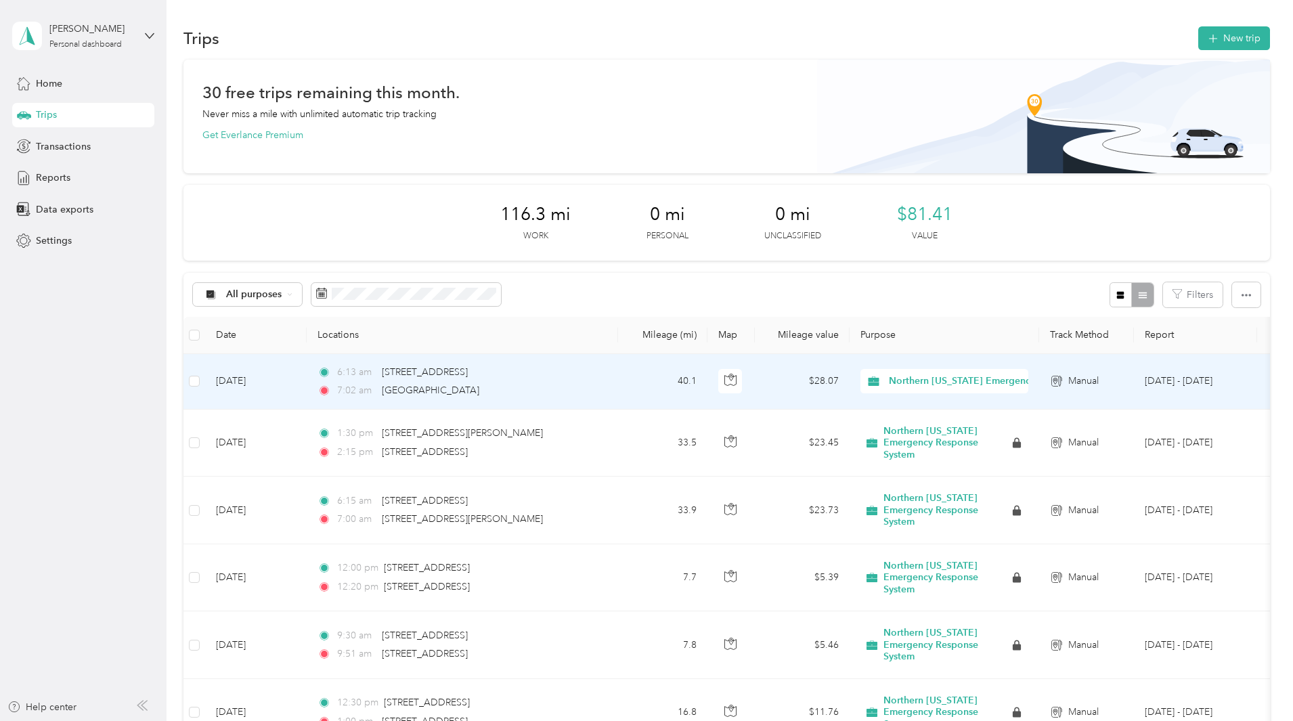
click at [602, 381] on div "6:13 am [STREET_ADDRESS] 7:[GEOGRAPHIC_DATA]" at bounding box center [459, 381] width 284 height 33
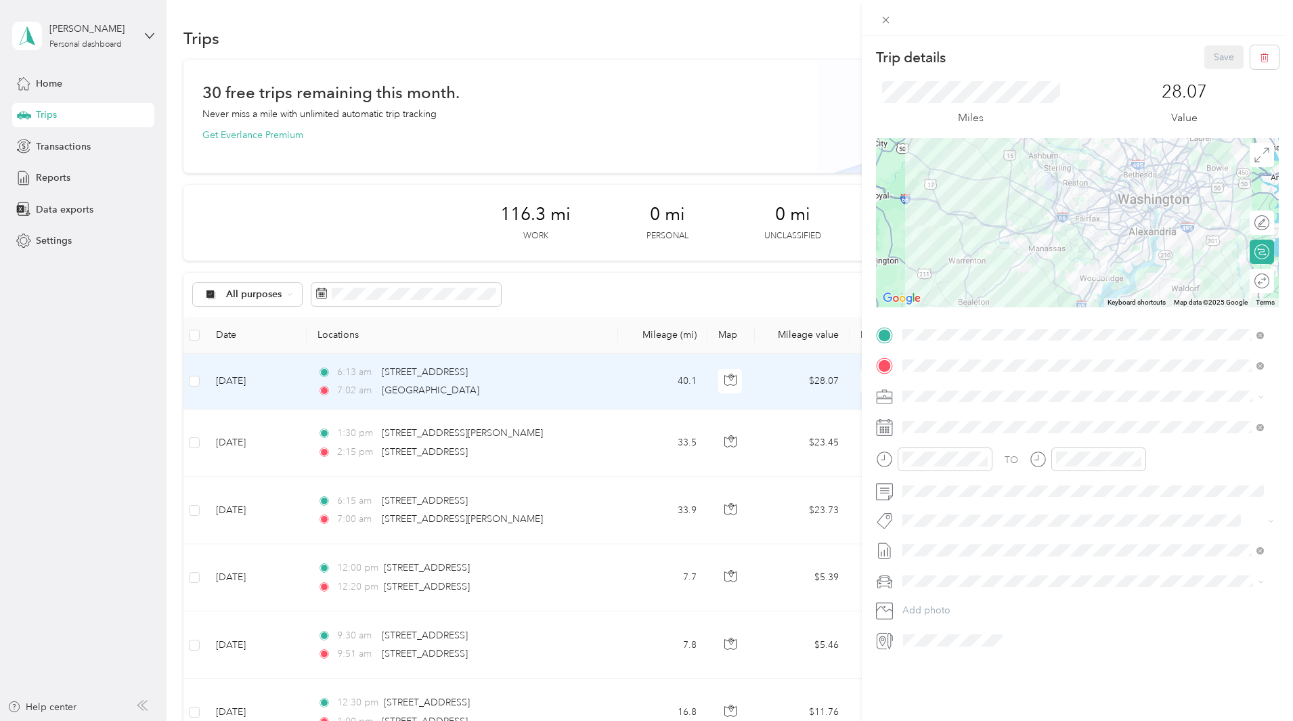
click at [1057, 219] on div at bounding box center [1077, 222] width 403 height 169
click at [1056, 217] on div at bounding box center [1077, 222] width 403 height 169
click at [1052, 208] on div at bounding box center [1077, 222] width 403 height 169
click at [1077, 227] on div at bounding box center [1077, 222] width 403 height 169
click at [1250, 219] on div at bounding box center [1254, 223] width 28 height 14
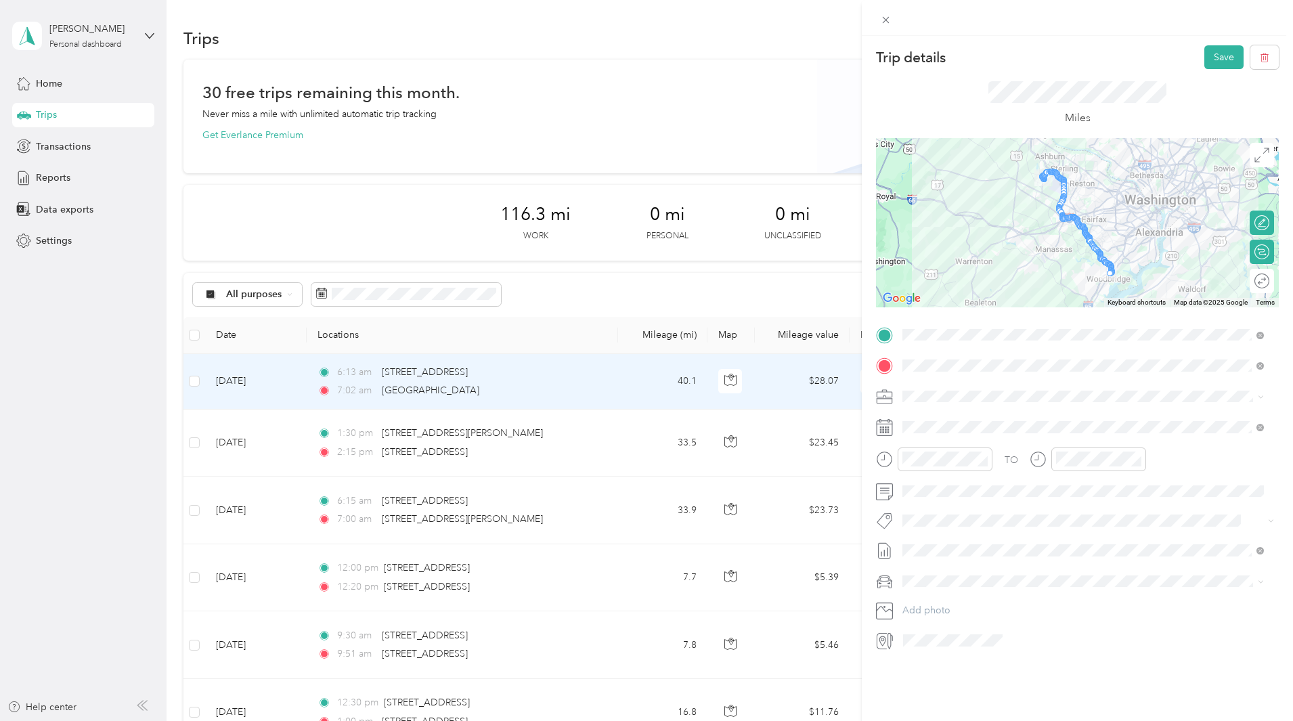
click at [1075, 223] on div at bounding box center [1085, 233] width 20 height 20
click at [1217, 53] on button "Save" at bounding box center [1223, 57] width 39 height 24
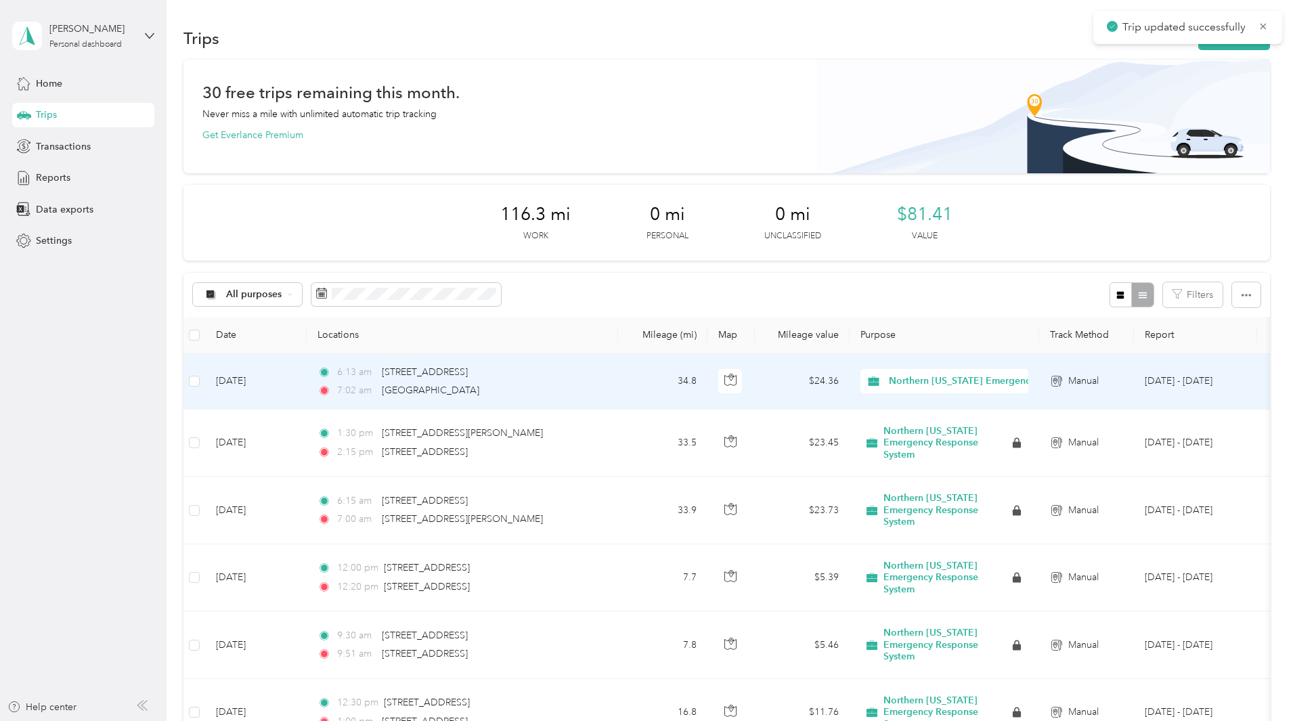
click at [602, 369] on div "6:13 am [STREET_ADDRESS]" at bounding box center [459, 372] width 284 height 15
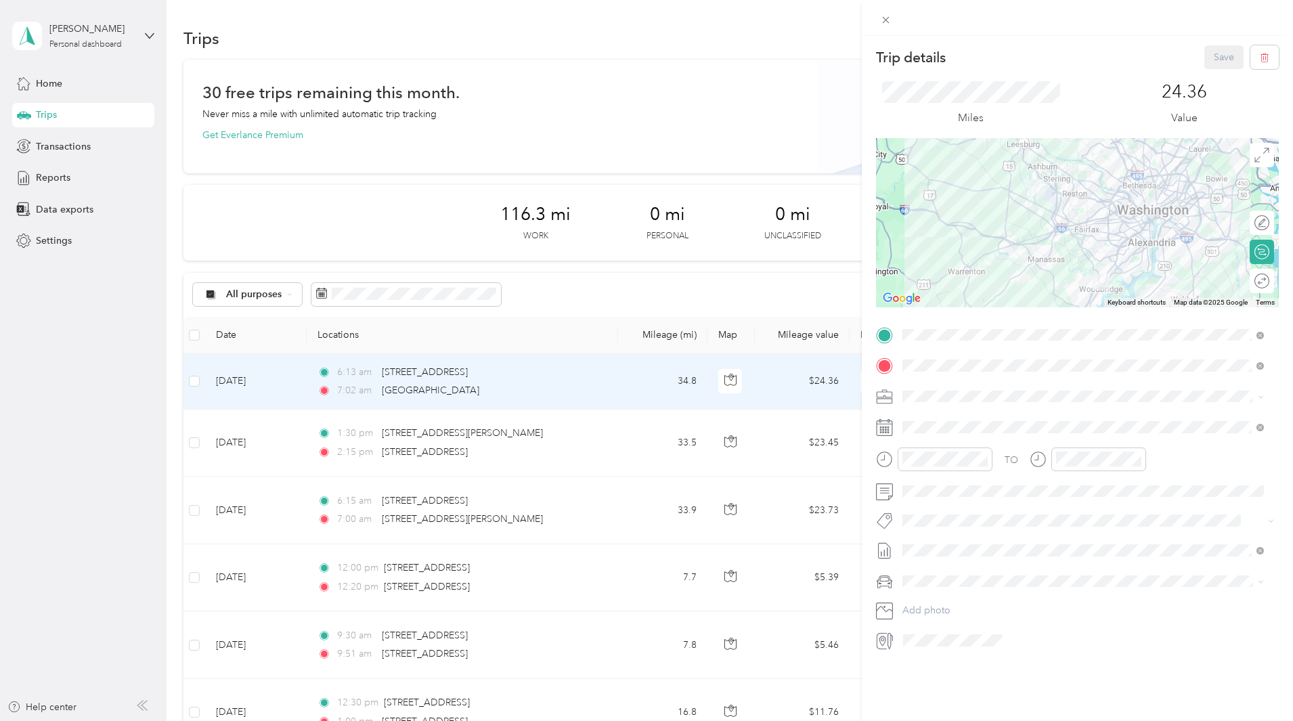
drag, startPoint x: 1055, startPoint y: 176, endPoint x: 1047, endPoint y: 188, distance: 14.6
click at [1047, 188] on div at bounding box center [1077, 222] width 403 height 169
click at [1219, 177] on div at bounding box center [1077, 222] width 403 height 169
click at [1236, 100] on div "24.36 Value" at bounding box center [1183, 103] width 189 height 45
click at [1250, 219] on div at bounding box center [1254, 223] width 28 height 14
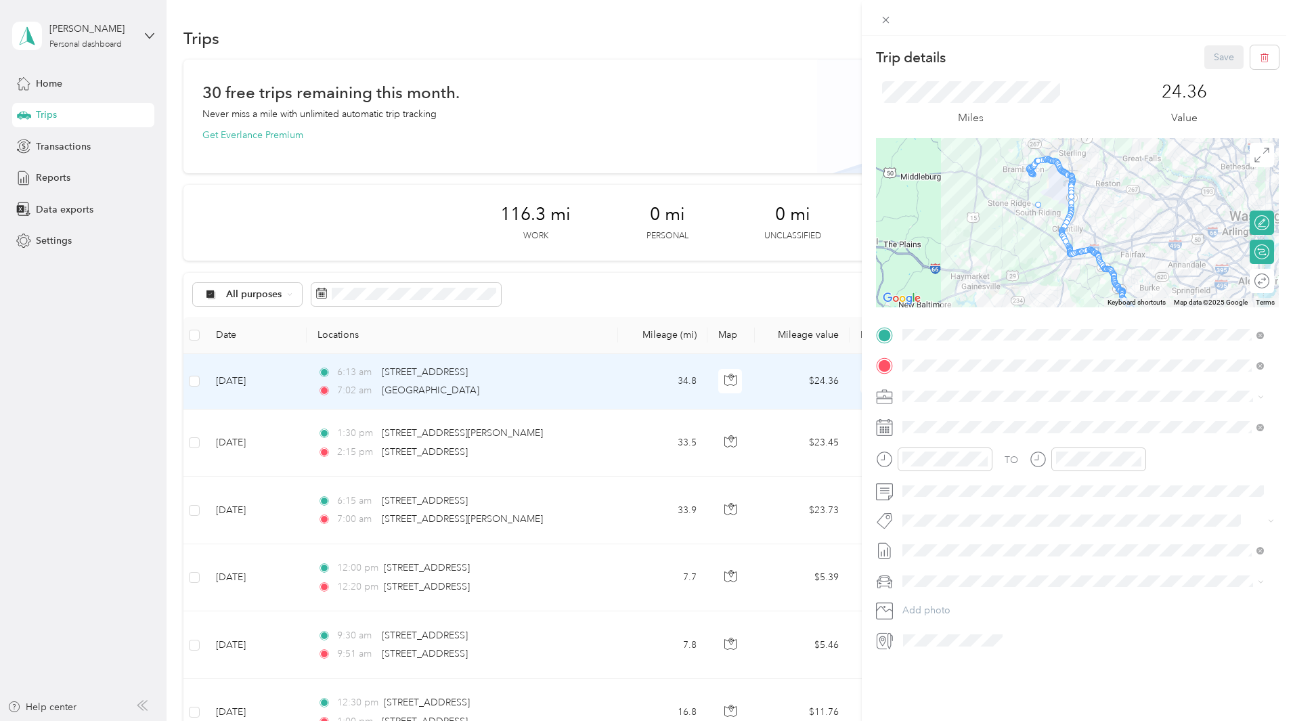
drag, startPoint x: 1053, startPoint y: 164, endPoint x: 1023, endPoint y: 196, distance: 44.1
click at [1213, 54] on button "Save" at bounding box center [1223, 57] width 39 height 24
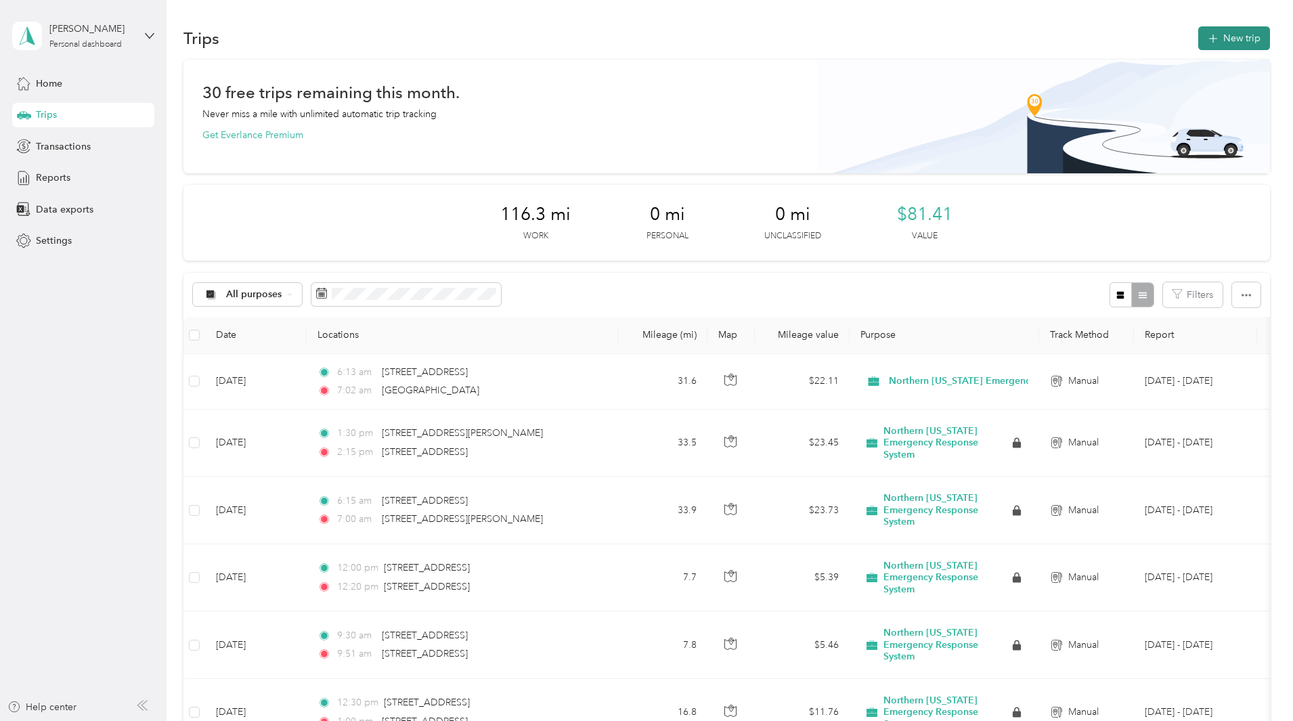
click at [1198, 29] on button "New trip" at bounding box center [1234, 38] width 72 height 24
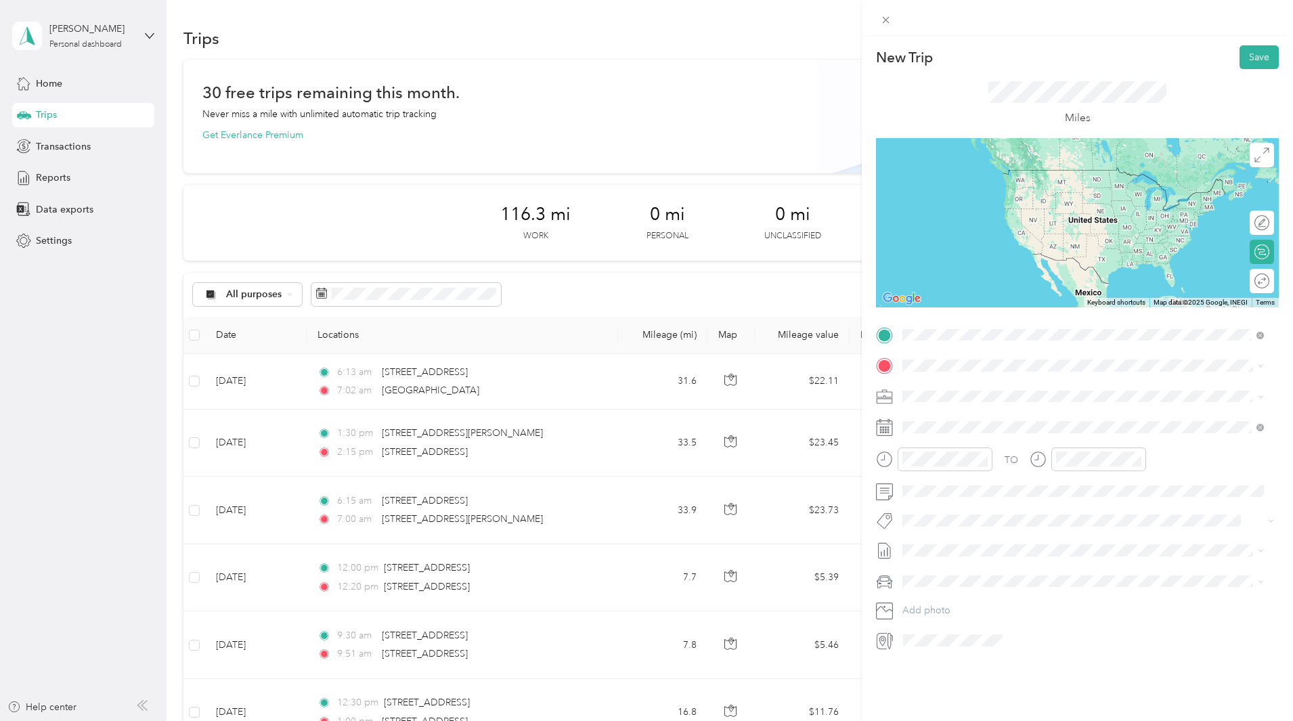
click at [982, 383] on span "[GEOGRAPHIC_DATA][US_STATE], [GEOGRAPHIC_DATA]" at bounding box center [1053, 384] width 250 height 12
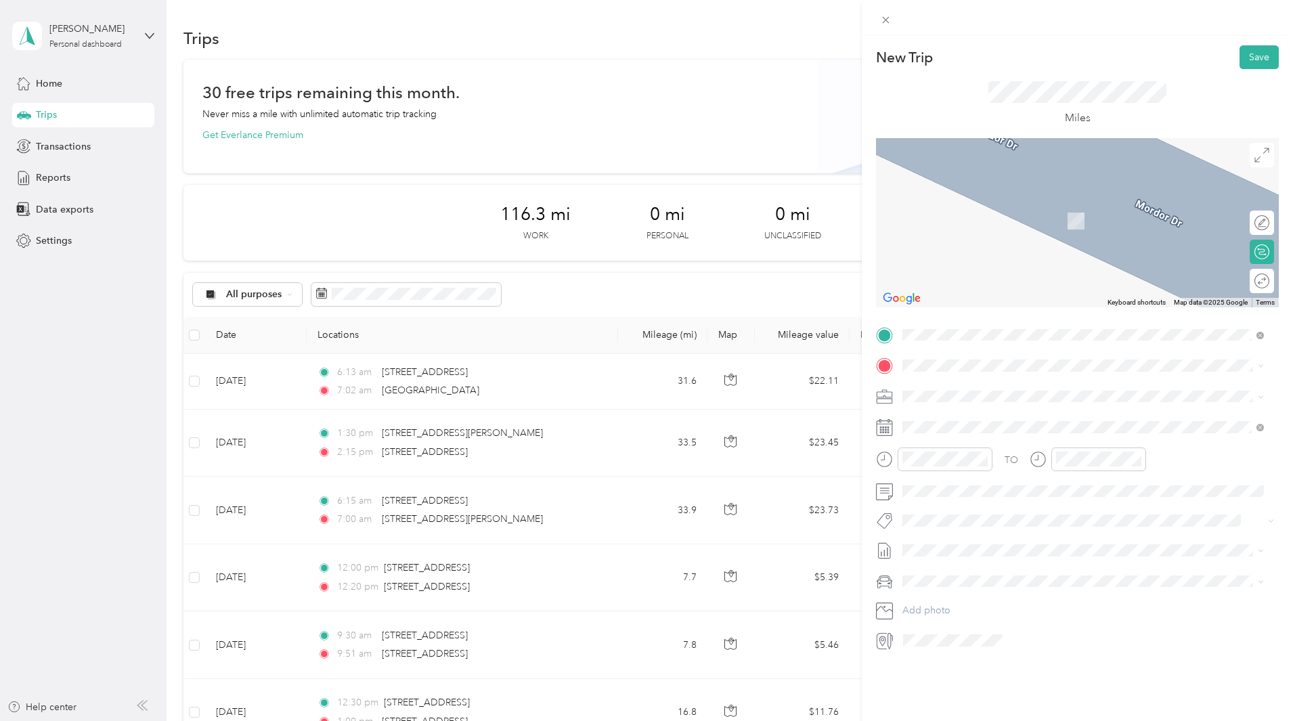
click at [1125, 228] on div at bounding box center [1077, 222] width 403 height 169
click at [978, 416] on span "[STREET_ADDRESS][US_STATE]" at bounding box center [995, 414] width 135 height 12
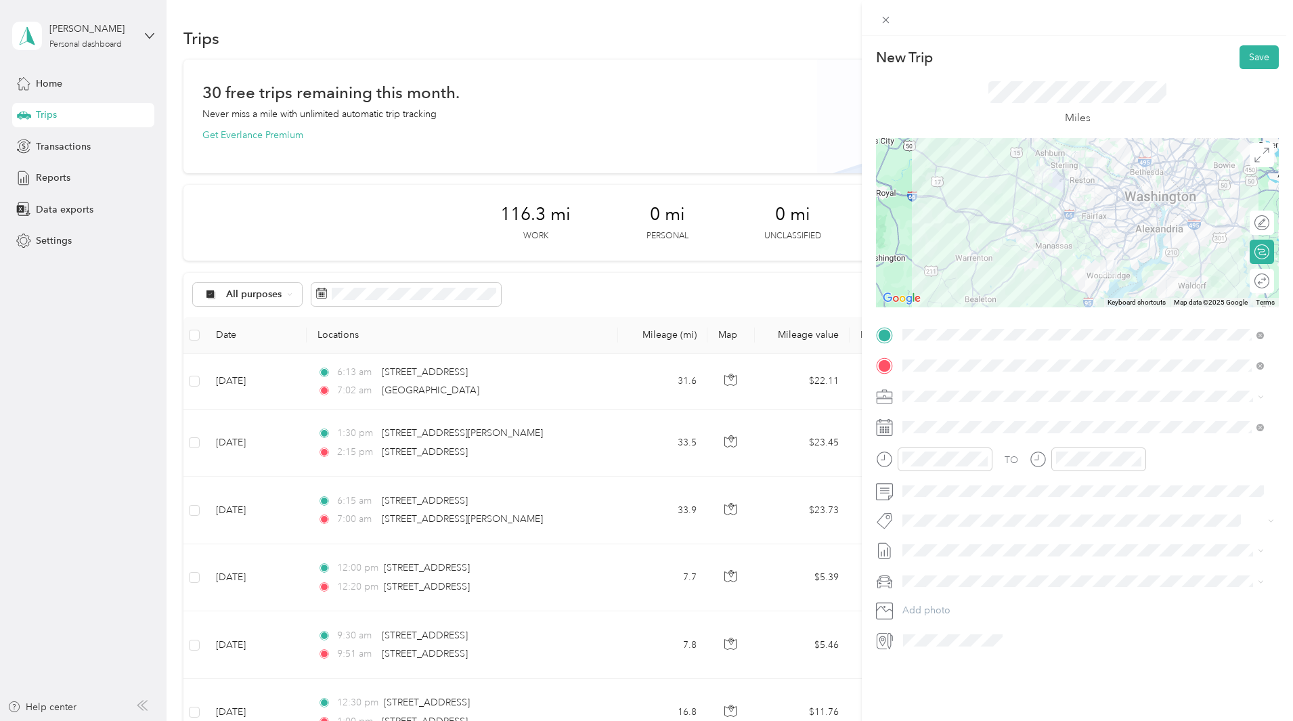
click at [1081, 231] on div at bounding box center [1077, 222] width 403 height 169
click at [914, 546] on div "03" at bounding box center [916, 545] width 32 height 19
click at [954, 609] on div "30" at bounding box center [955, 610] width 32 height 19
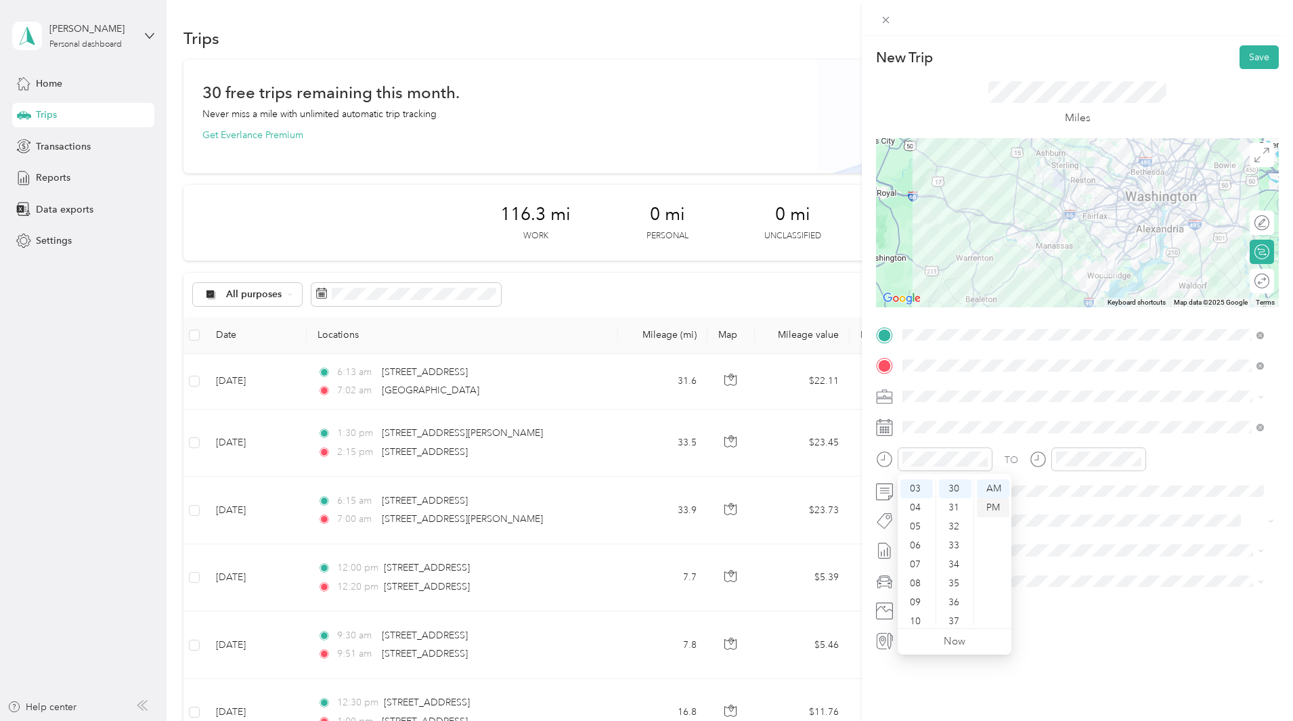
click at [999, 508] on div "PM" at bounding box center [993, 507] width 32 height 19
click at [1071, 480] on div "04" at bounding box center [1070, 483] width 32 height 19
click at [1144, 501] on div "PM" at bounding box center [1146, 507] width 32 height 19
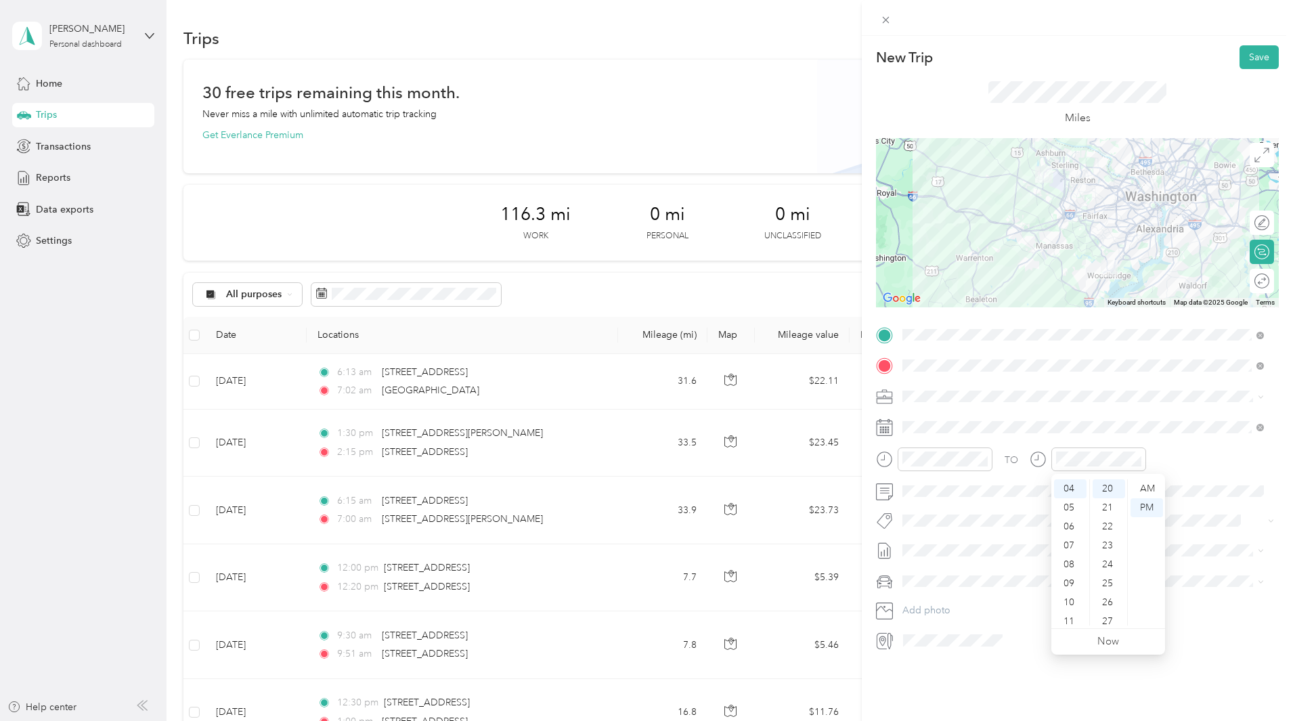
click at [1186, 440] on div "TO Add photo" at bounding box center [1077, 487] width 403 height 327
click at [1245, 53] on button "Save" at bounding box center [1258, 57] width 39 height 24
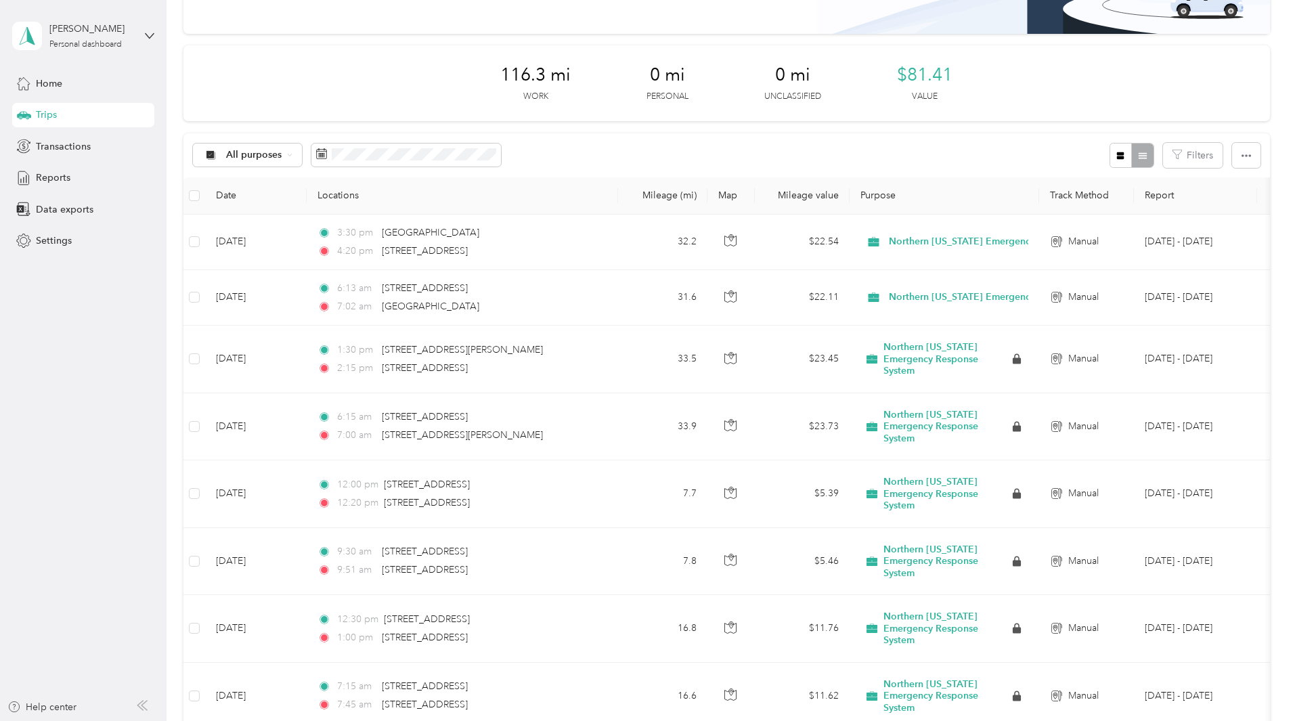
scroll to position [0, 0]
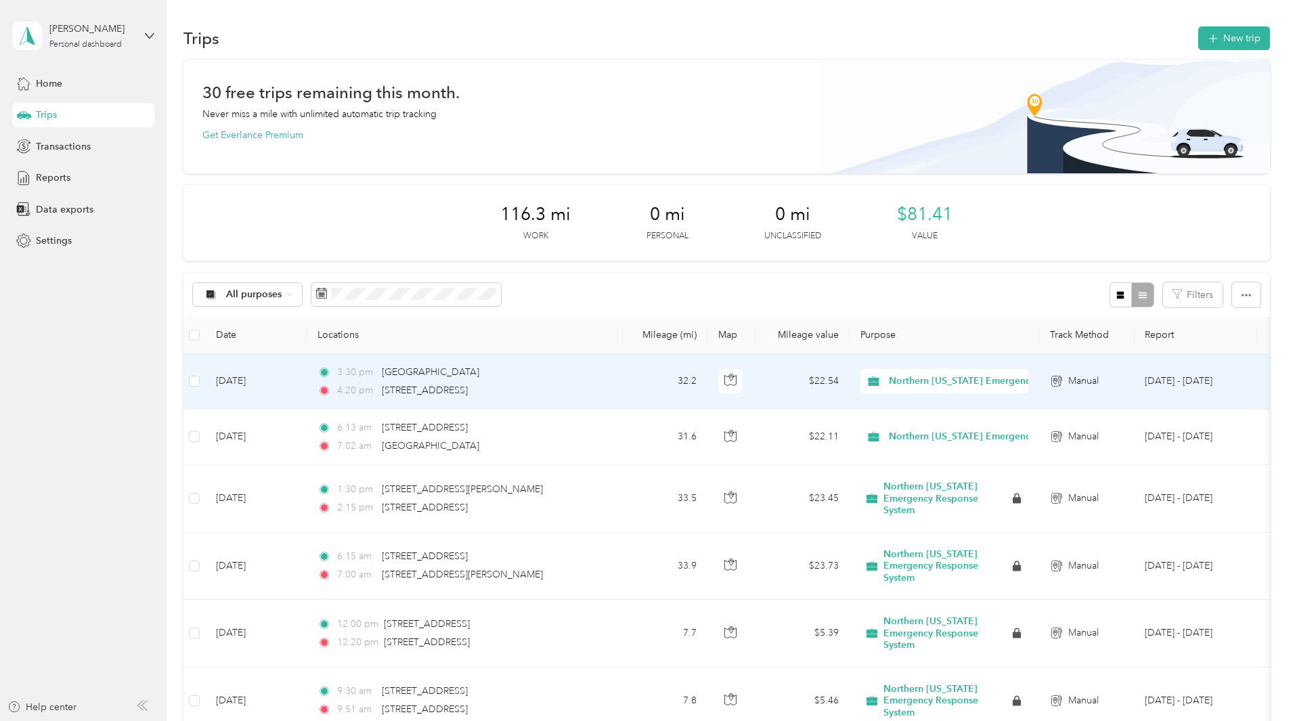
click at [602, 378] on div "3:30 pm [GEOGRAPHIC_DATA]" at bounding box center [459, 372] width 284 height 15
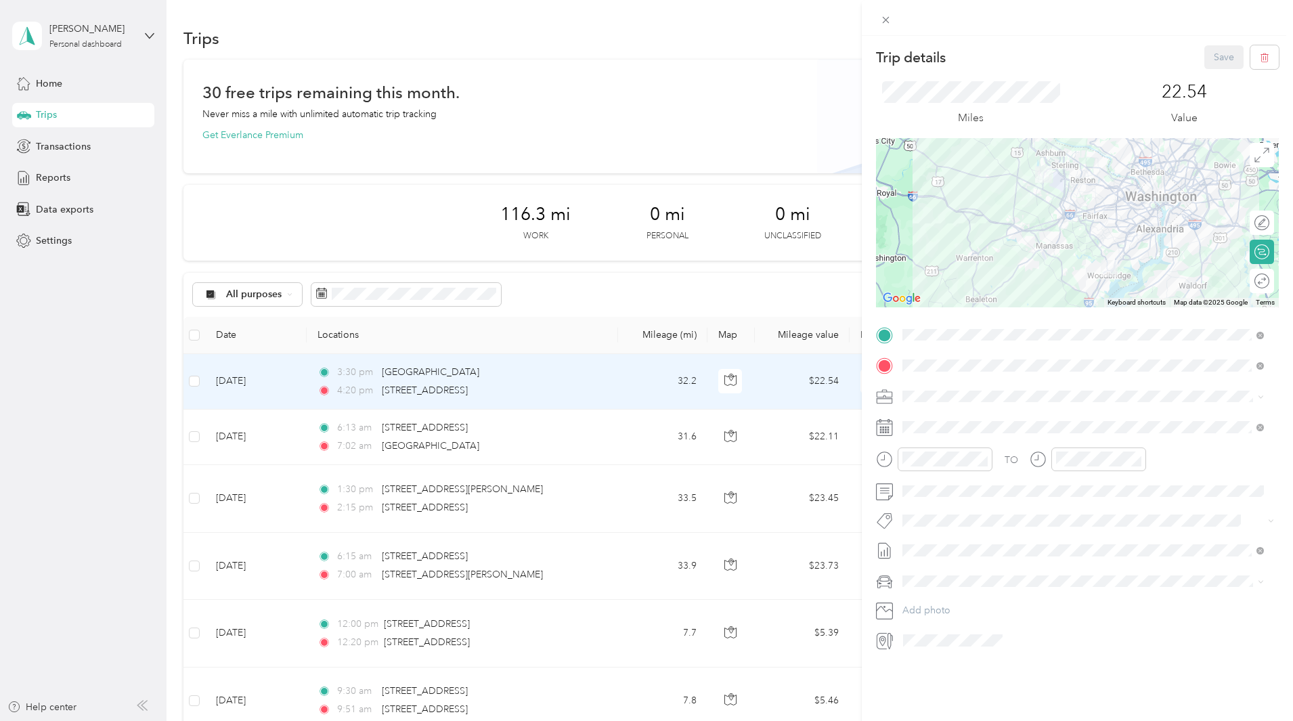
click at [652, 390] on div "Trip details Save This trip cannot be edited because it is either under review,…" at bounding box center [646, 360] width 1293 height 721
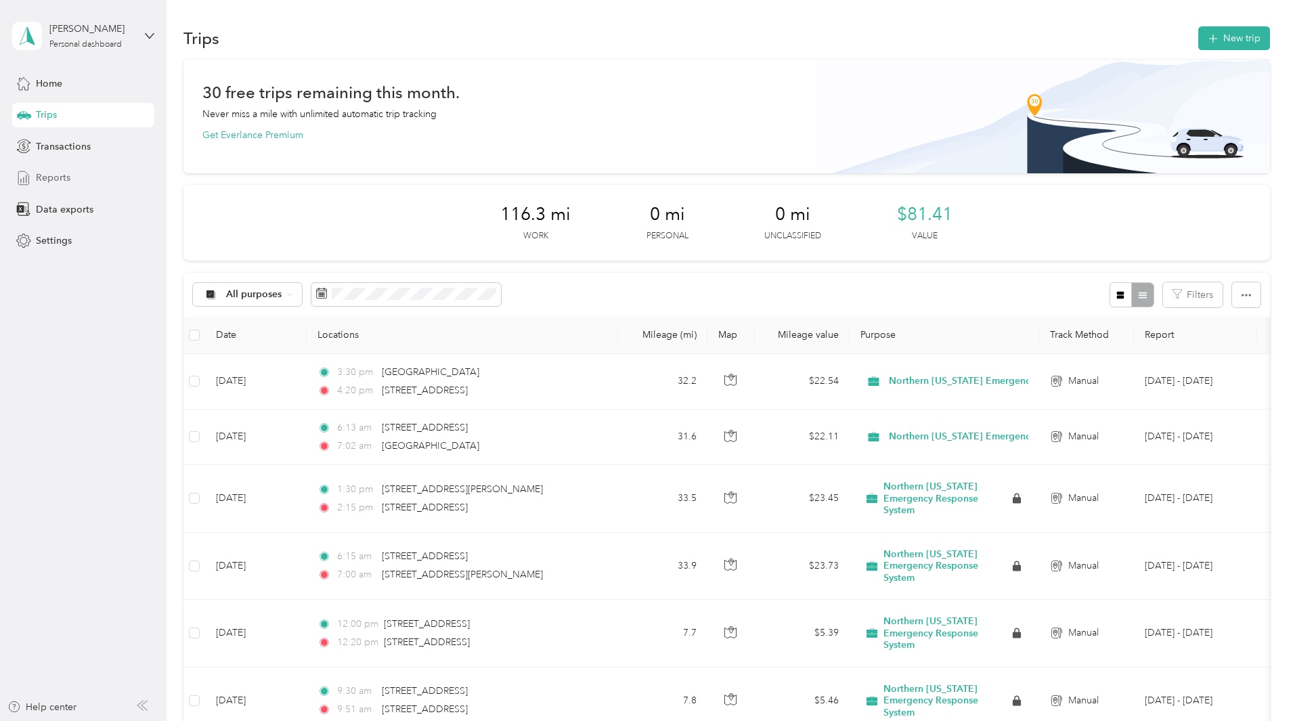
click at [57, 179] on span "Reports" at bounding box center [53, 178] width 35 height 14
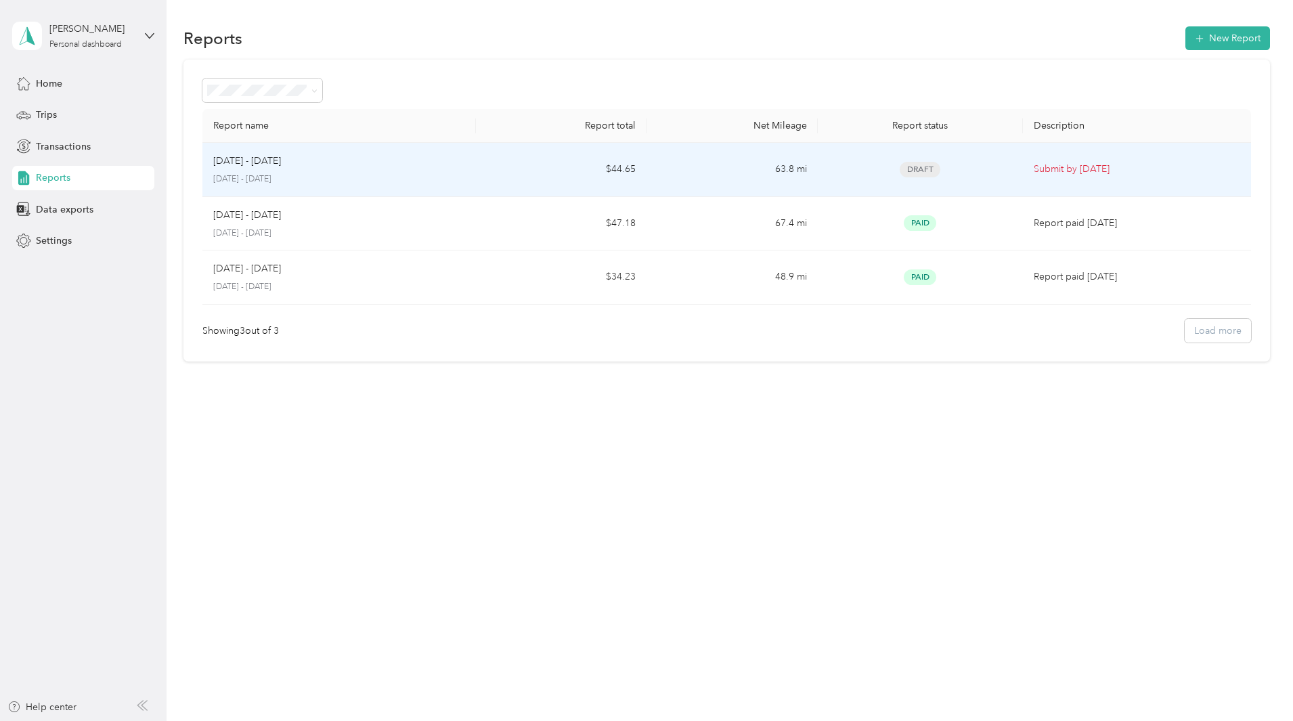
click at [1033, 168] on p "Submit by [DATE]" at bounding box center [1136, 169] width 206 height 15
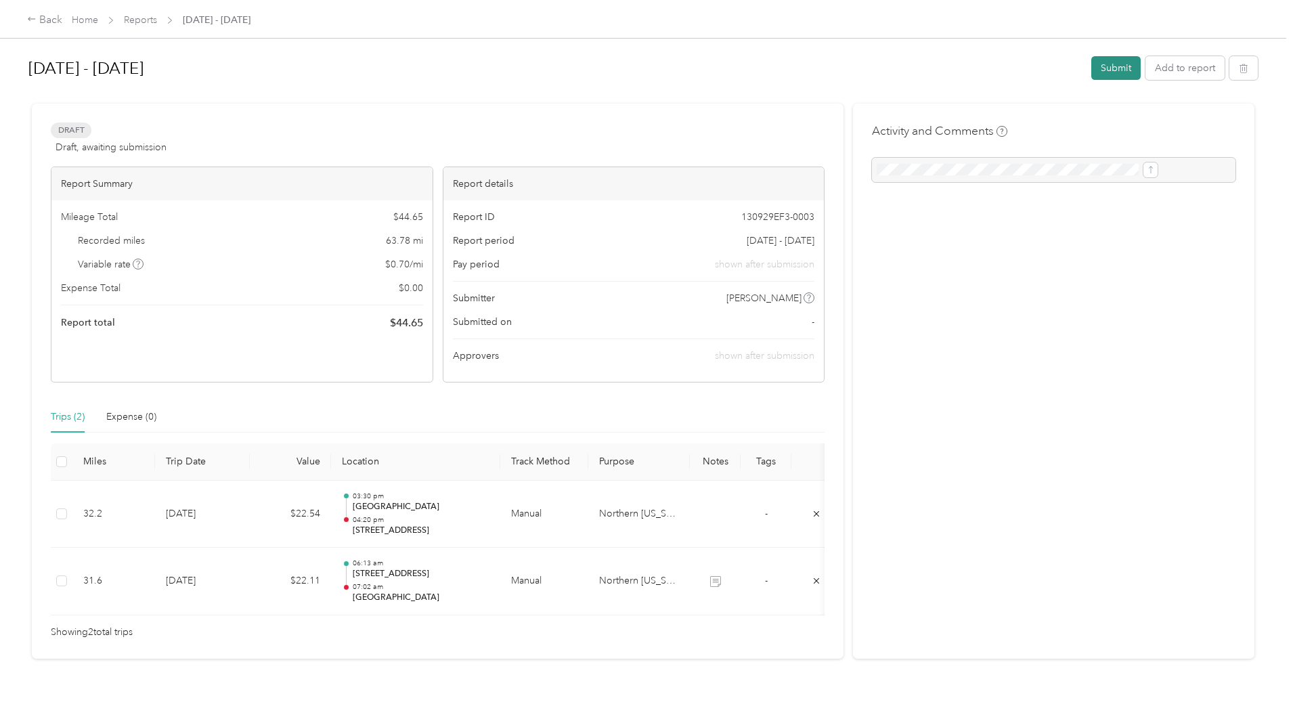
click at [1091, 65] on button "Submit" at bounding box center [1115, 68] width 49 height 24
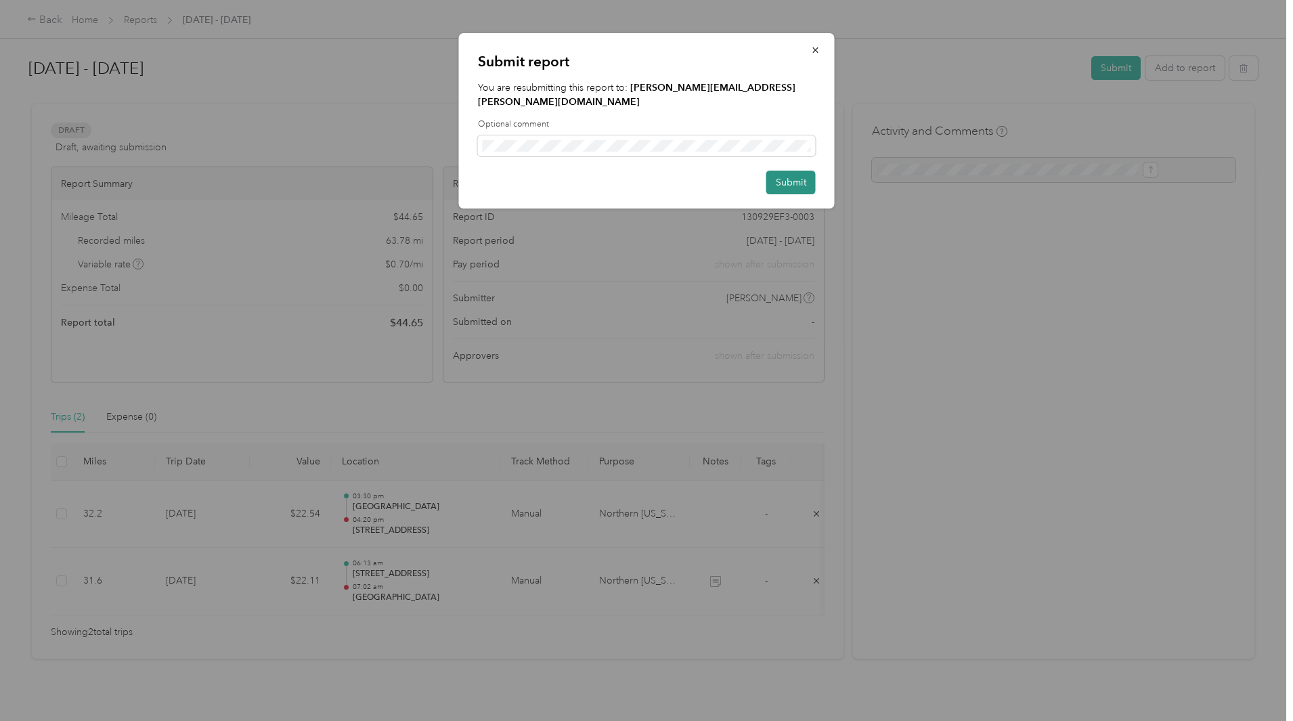
click at [793, 171] on button "Submit" at bounding box center [790, 183] width 49 height 24
